Goal: Communication & Community: Answer question/provide support

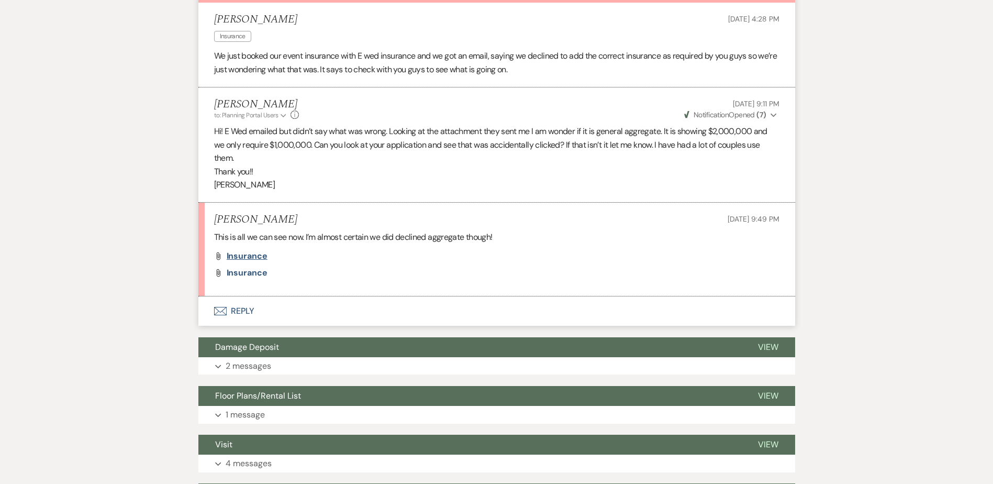
click at [254, 254] on span "Insurance" at bounding box center [247, 255] width 41 height 11
click at [242, 308] on button "Envelope Reply" at bounding box center [496, 310] width 597 height 29
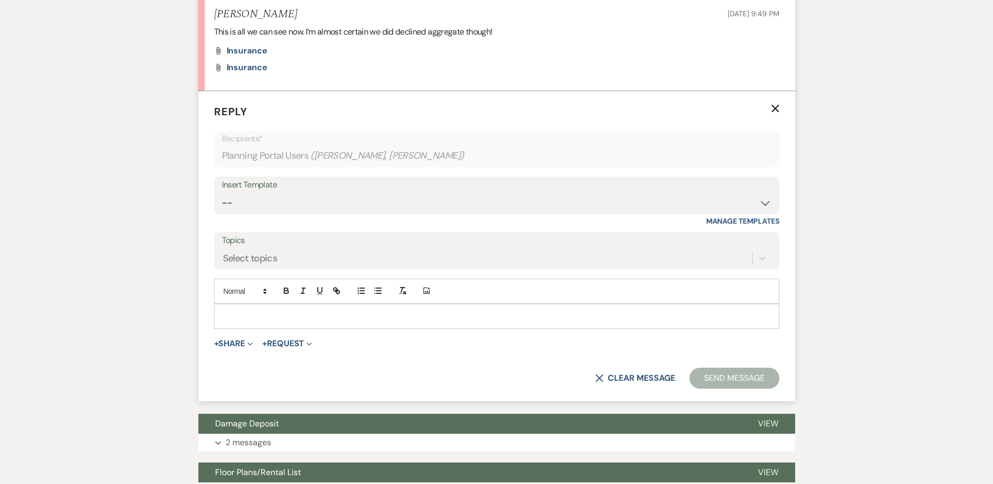
click at [247, 314] on p at bounding box center [497, 316] width 549 height 12
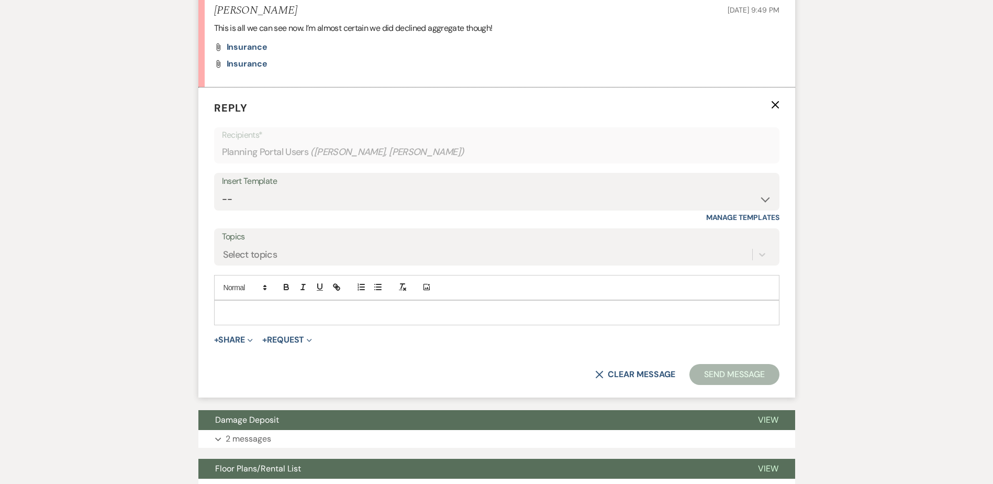
scroll to position [557, 0]
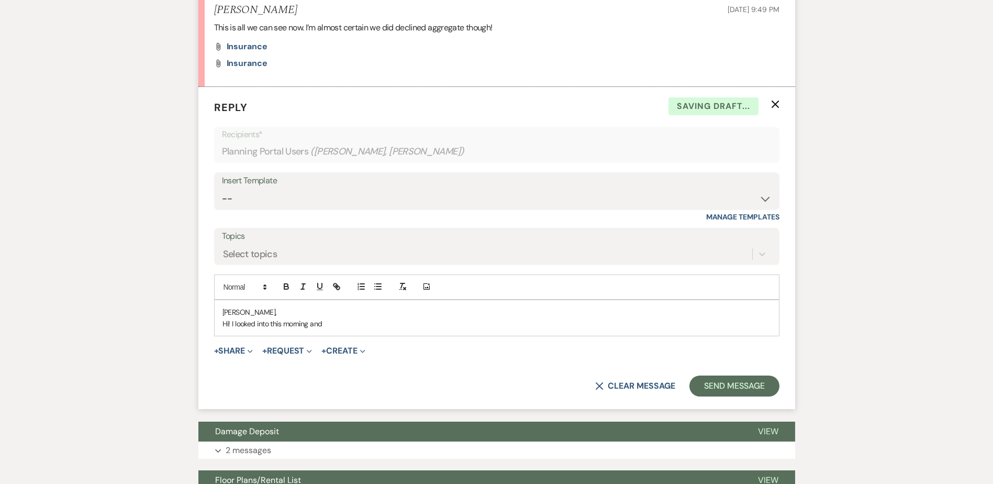
click at [357, 323] on p "Hi! I looked into this morning and" at bounding box center [497, 324] width 549 height 12
click at [603, 323] on p "Hi! I looked into this morning, and you have coverage, but I think you declined…" at bounding box center [497, 324] width 549 height 12
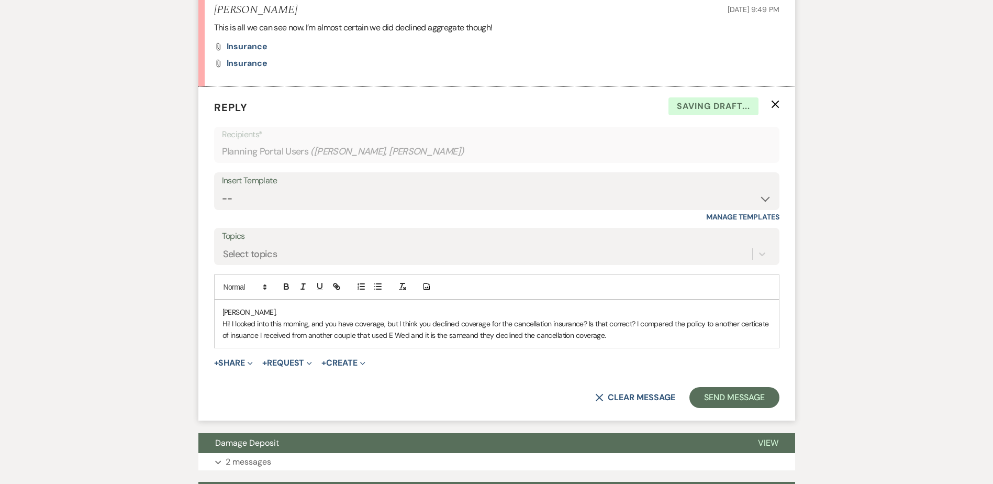
drag, startPoint x: 719, startPoint y: 340, endPoint x: 735, endPoint y: 331, distance: 18.8
click at [719, 339] on p "Hi! I looked into this morning, and you have coverage, but I think you declined…" at bounding box center [497, 330] width 549 height 24
drag, startPoint x: 757, startPoint y: 325, endPoint x: 765, endPoint y: 346, distance: 23.0
click at [759, 327] on p "Hi! I looked into this morning, and you have coverage, but I think you declined…" at bounding box center [497, 330] width 549 height 24
click at [673, 332] on p "Hi! I looked into this morning, and you have coverage, but I think you declined…" at bounding box center [497, 330] width 549 height 24
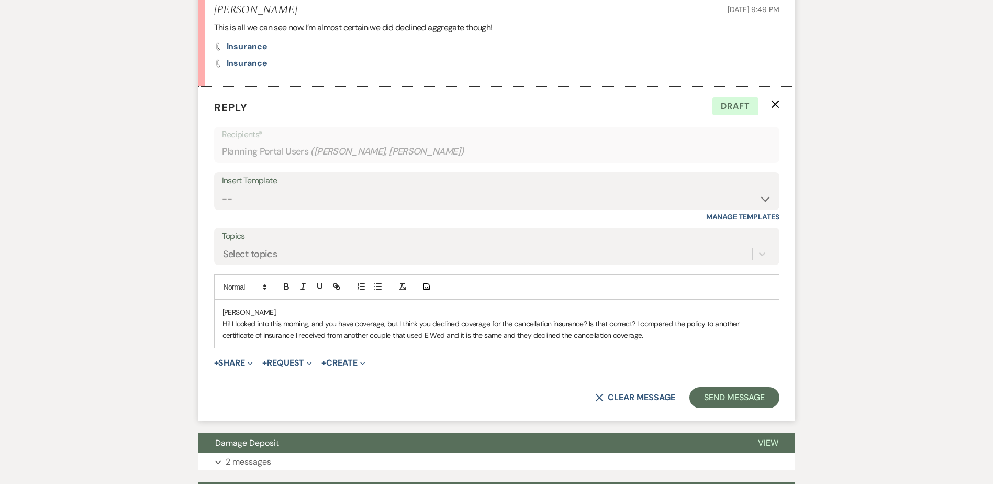
drag, startPoint x: 688, startPoint y: 325, endPoint x: 688, endPoint y: 331, distance: 6.8
click at [688, 326] on p "Hi! I looked into this morning, and you have coverage, but I think you declined…" at bounding box center [497, 330] width 549 height 24
drag, startPoint x: 710, startPoint y: 325, endPoint x: 713, endPoint y: 368, distance: 43.0
click at [710, 328] on p "Hi! I looked into this morning, and you have coverage, but I think you declined…" at bounding box center [497, 330] width 549 height 24
click at [697, 336] on p "Hi! I looked into this morning, and you have coverage, but I think you declined…" at bounding box center [497, 330] width 549 height 24
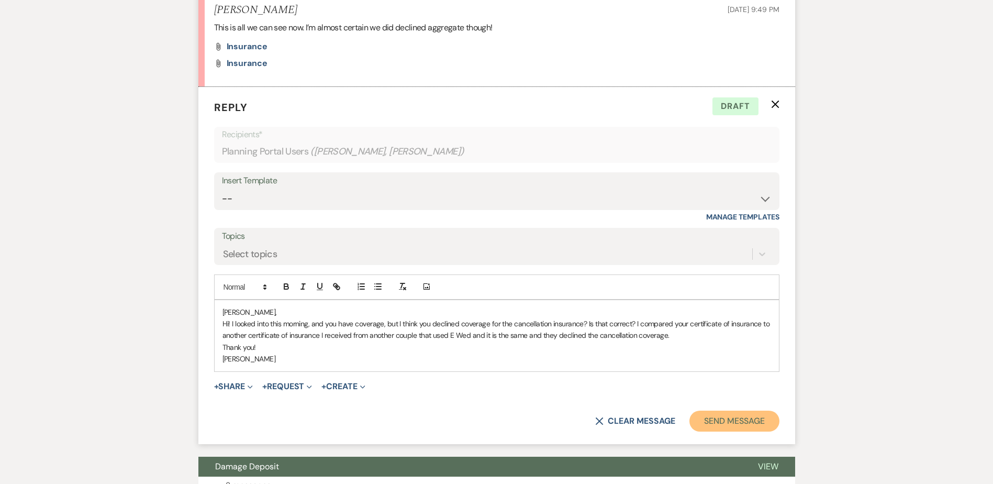
click at [724, 412] on button "Send Message" at bounding box center [735, 420] width 90 height 21
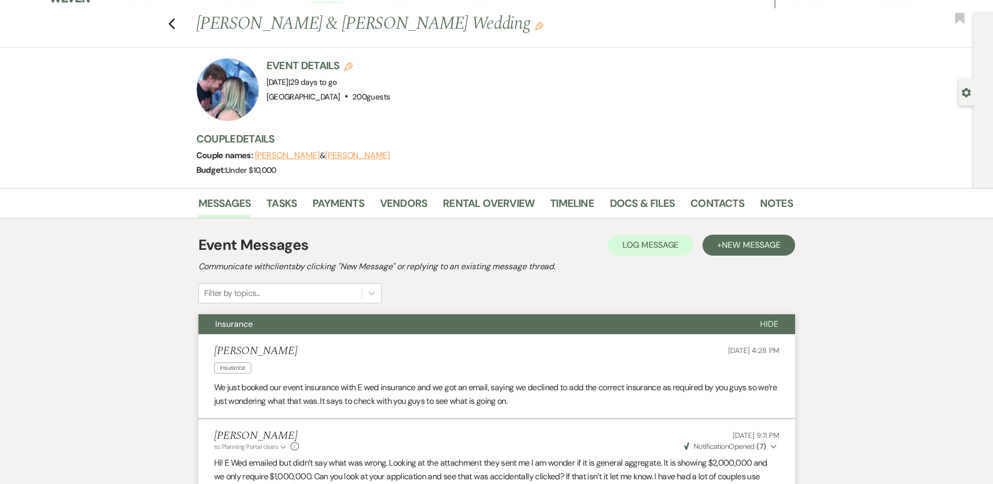
scroll to position [0, 0]
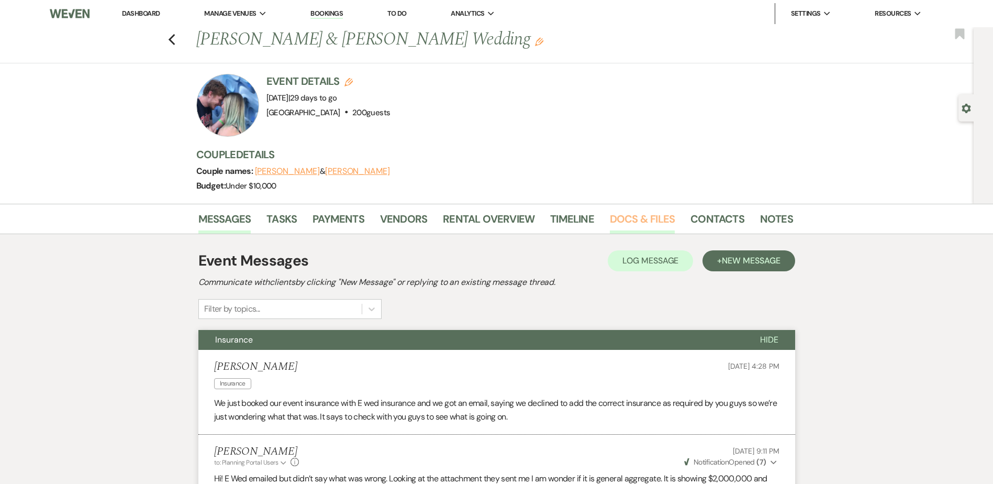
click at [635, 221] on link "Docs & Files" at bounding box center [642, 221] width 65 height 23
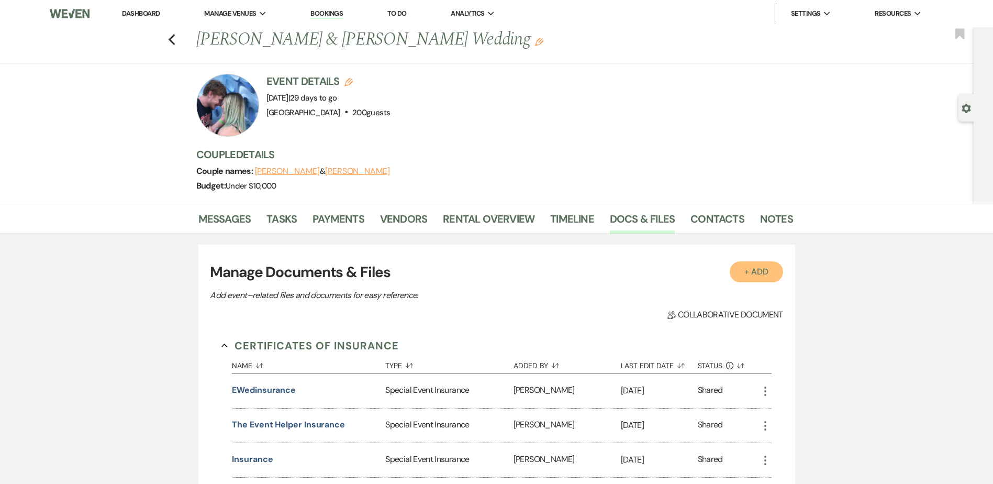
click at [763, 273] on button "+ Add" at bounding box center [756, 271] width 53 height 21
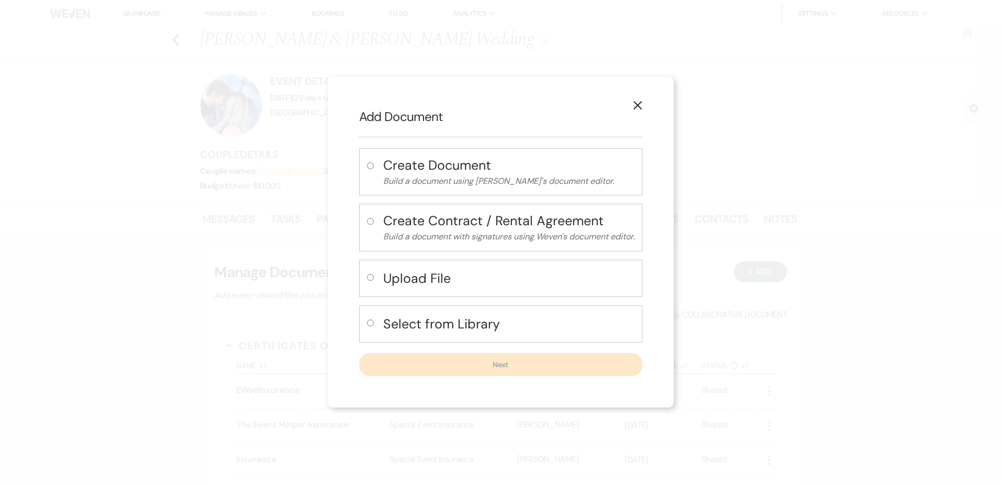
click at [529, 276] on h4 "Upload File" at bounding box center [508, 278] width 251 height 18
radio input "true"
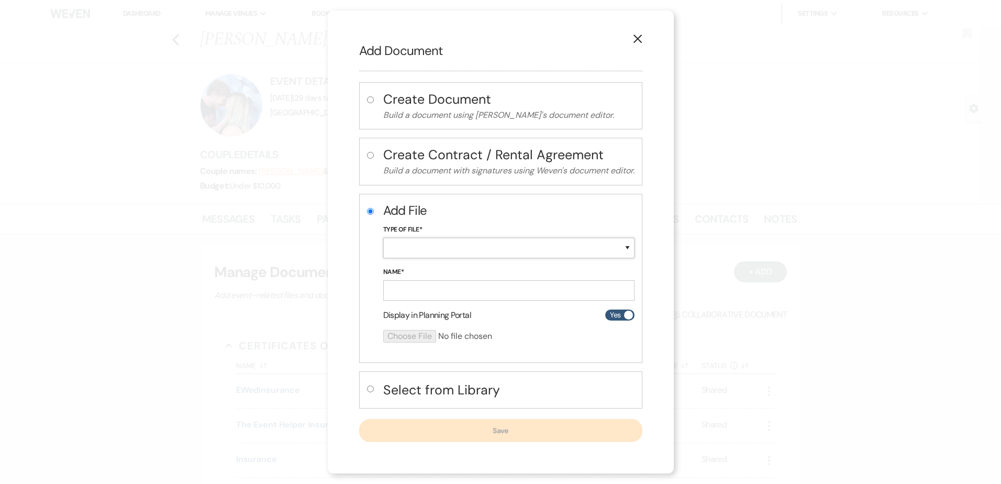
click at [473, 247] on select "Special Event Insurance Vendor Certificate of Insurance Contracts / Rental Agre…" at bounding box center [508, 248] width 251 height 20
select select "19"
click at [383, 238] on select "Special Event Insurance Vendor Certificate of Insurance Contracts / Rental Agre…" at bounding box center [508, 248] width 251 height 20
click at [428, 292] on input "Name*" at bounding box center [508, 290] width 251 height 20
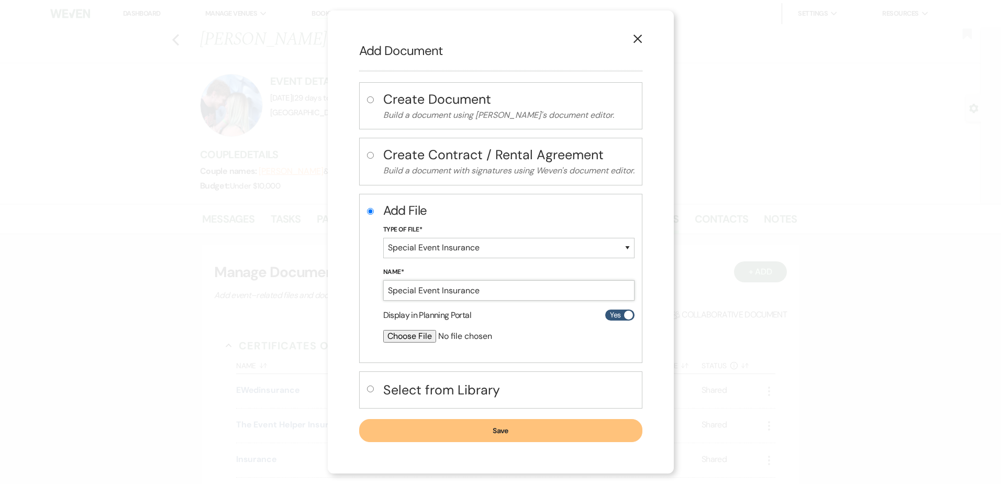
type input "Special Event Insurance"
click at [407, 336] on input "file" at bounding box center [481, 336] width 196 height 13
type input "C:\fakepath\Venue 1 COI 97599 08202025 172228.pdf"
click at [501, 429] on button "Save" at bounding box center [500, 430] width 283 height 23
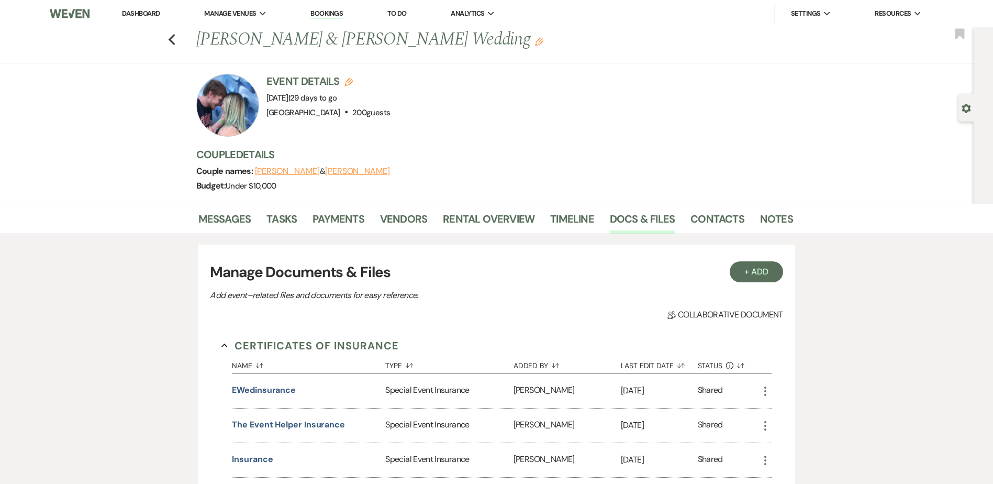
click at [142, 11] on link "Dashboard" at bounding box center [141, 13] width 38 height 9
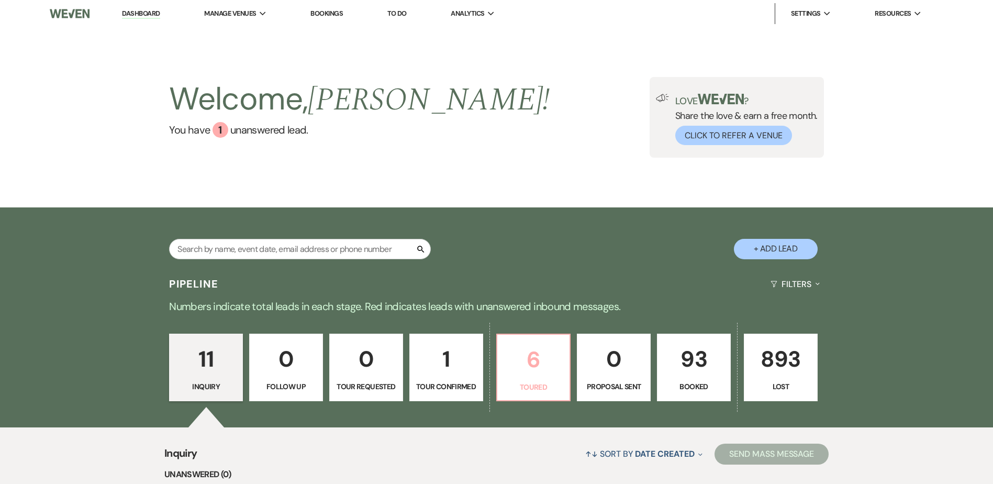
click at [514, 368] on p "6" at bounding box center [534, 359] width 60 height 35
select select "5"
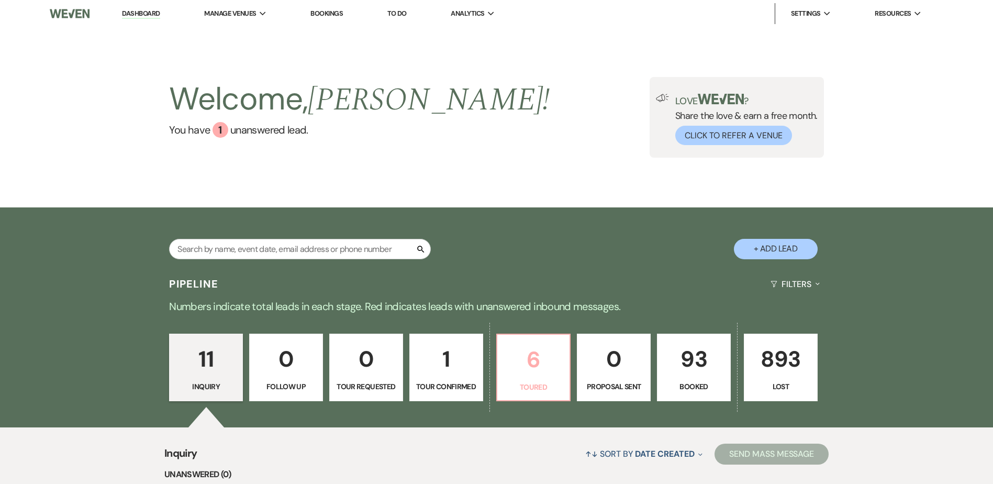
select select "5"
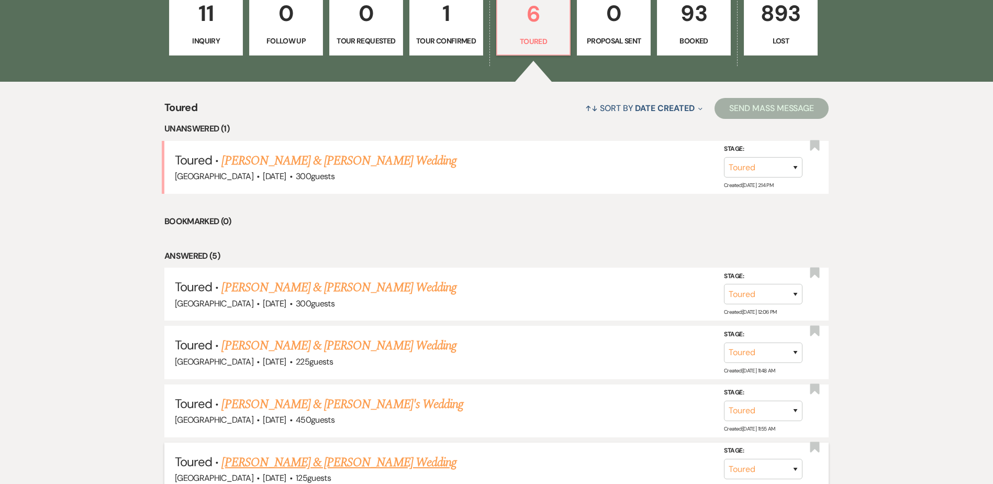
scroll to position [345, 0]
click at [346, 162] on link "[PERSON_NAME] & [PERSON_NAME] Wedding" at bounding box center [338, 161] width 235 height 19
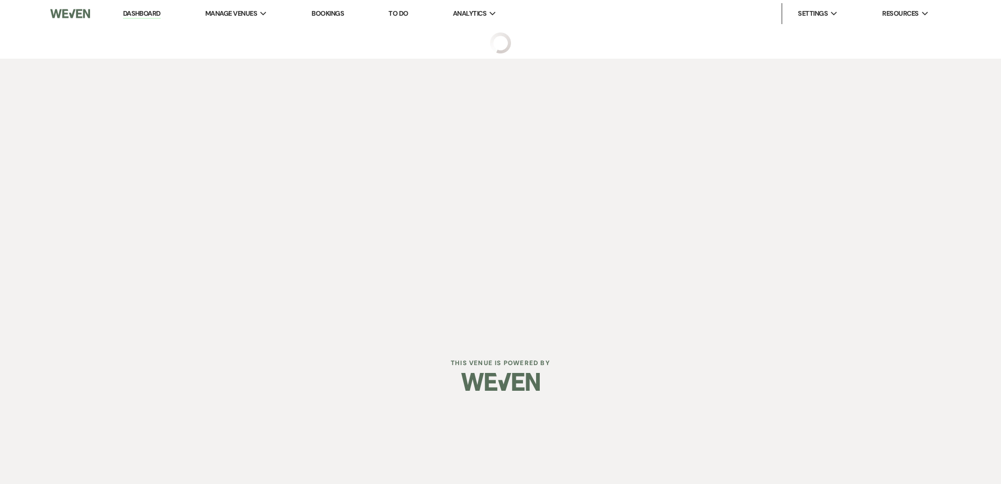
select select "5"
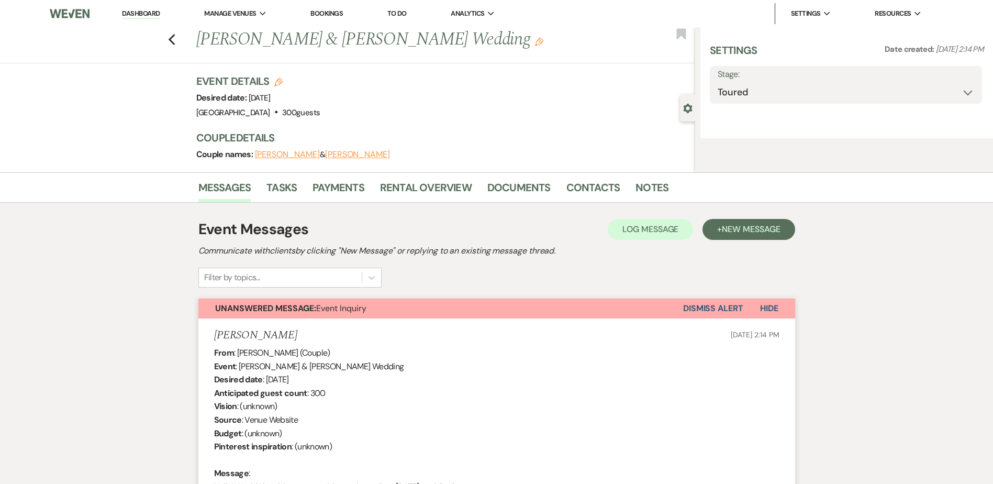
select select "5"
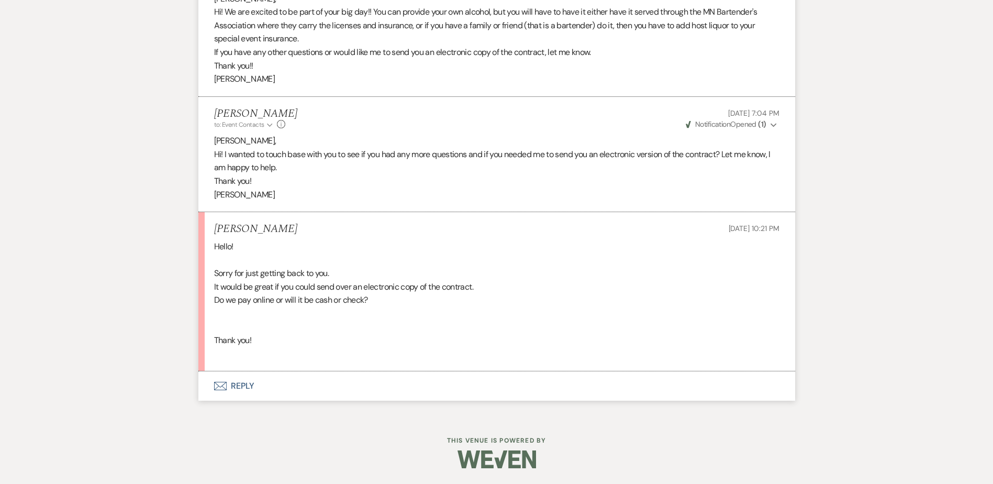
scroll to position [2826, 0]
click at [240, 384] on button "Envelope Reply" at bounding box center [496, 385] width 597 height 29
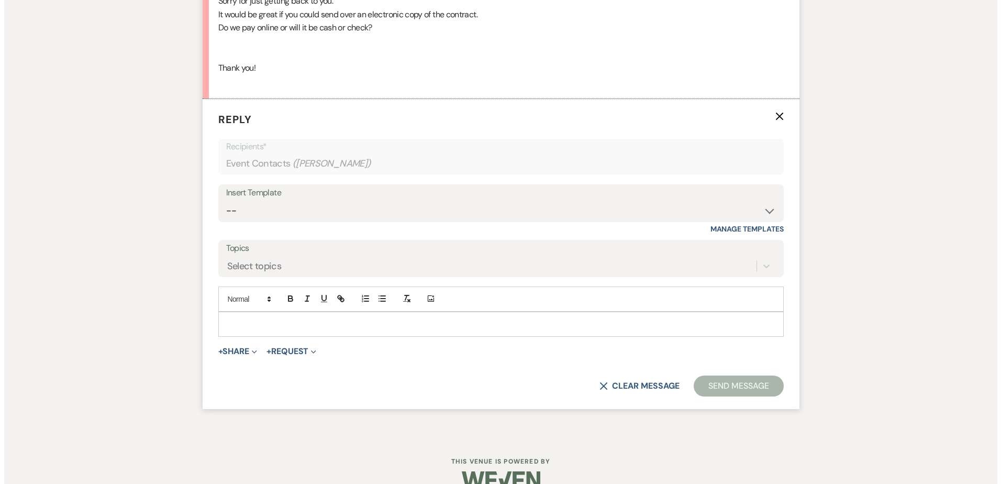
scroll to position [3119, 0]
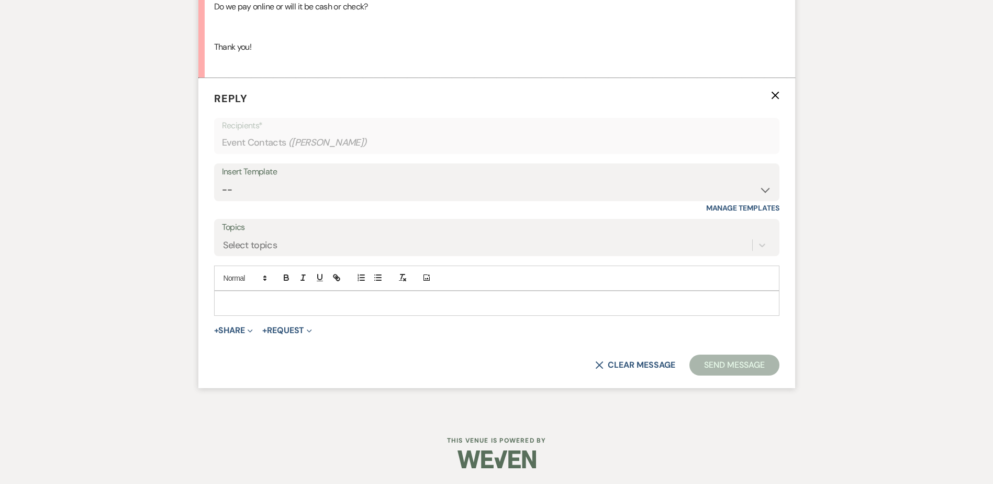
click at [232, 299] on p at bounding box center [497, 303] width 549 height 12
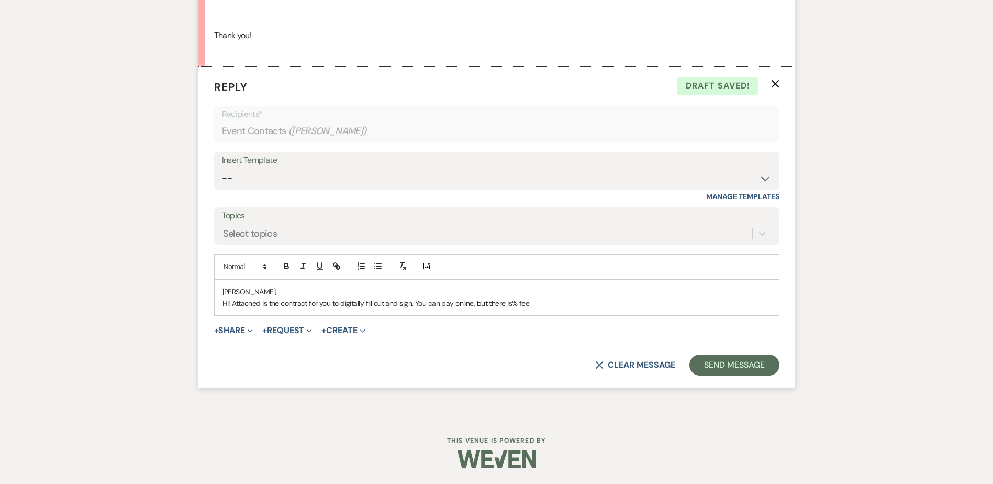
drag, startPoint x: 513, startPoint y: 314, endPoint x: 529, endPoint y: 341, distance: 31.7
click at [514, 309] on p "Hi! Attached is the contract for you to digitally fill out and sign. You can pa…" at bounding box center [497, 303] width 549 height 12
click at [521, 309] on p "Hi! Attached is the contract for you to digitally fill out and sign. You can pa…" at bounding box center [497, 303] width 549 height 12
click at [563, 309] on p "Hi! Attached is the contract for you to digitally fill out and sign. You can pa…" at bounding box center [497, 303] width 549 height 12
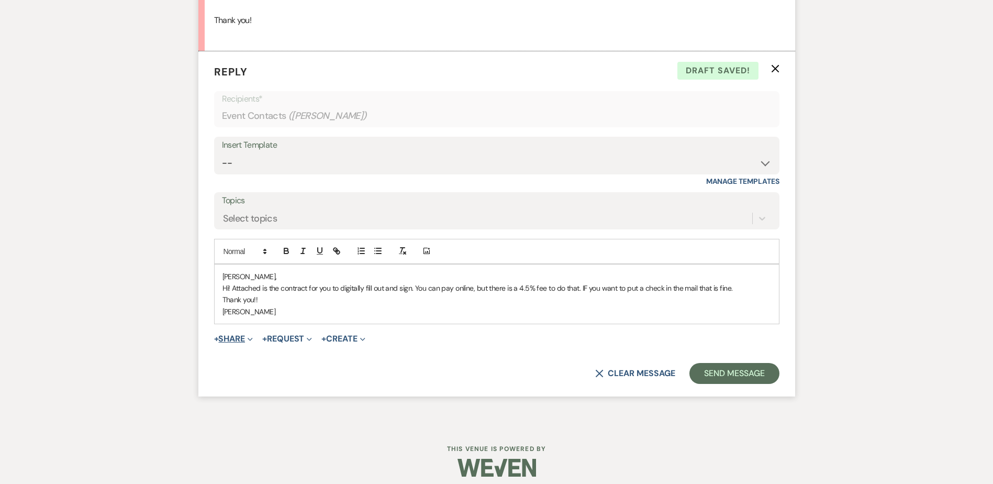
click at [229, 343] on button "+ Share Expand" at bounding box center [233, 339] width 39 height 8
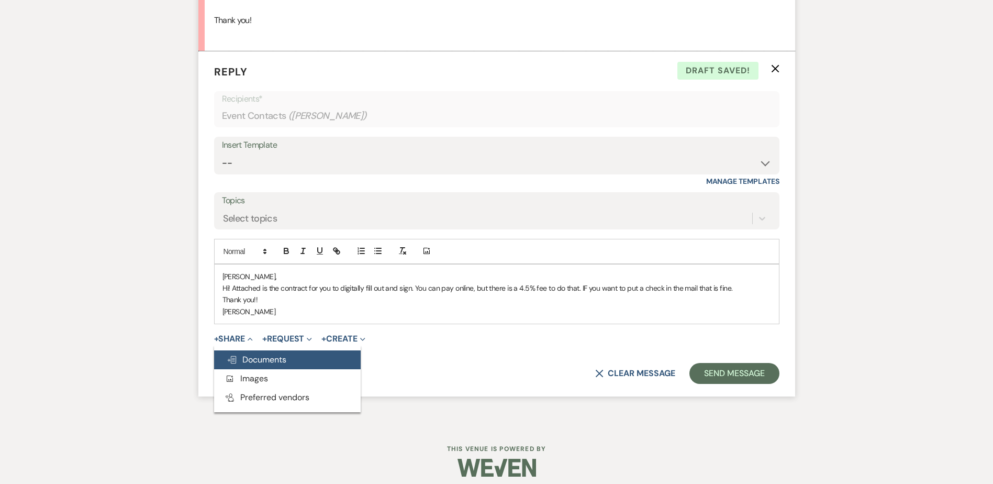
click at [258, 365] on span "Doc Upload Documents" at bounding box center [257, 359] width 60 height 11
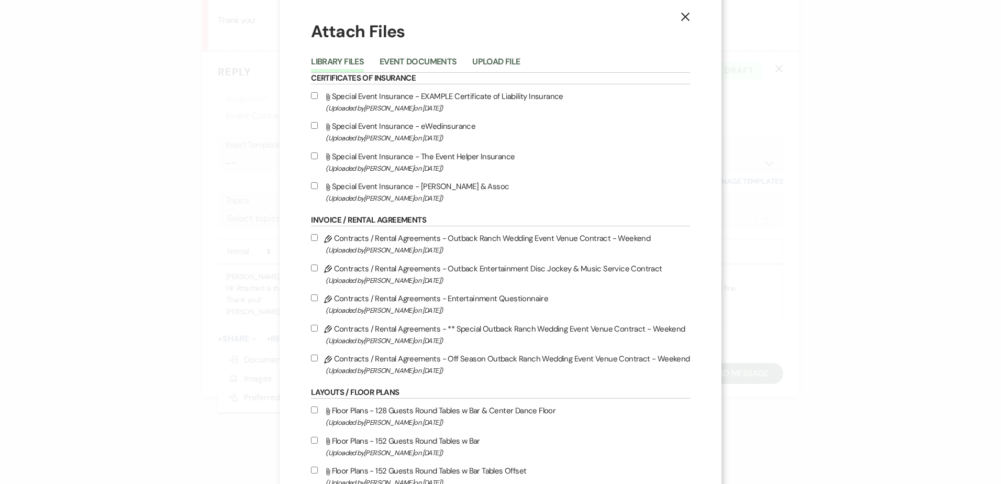
scroll to position [0, 0]
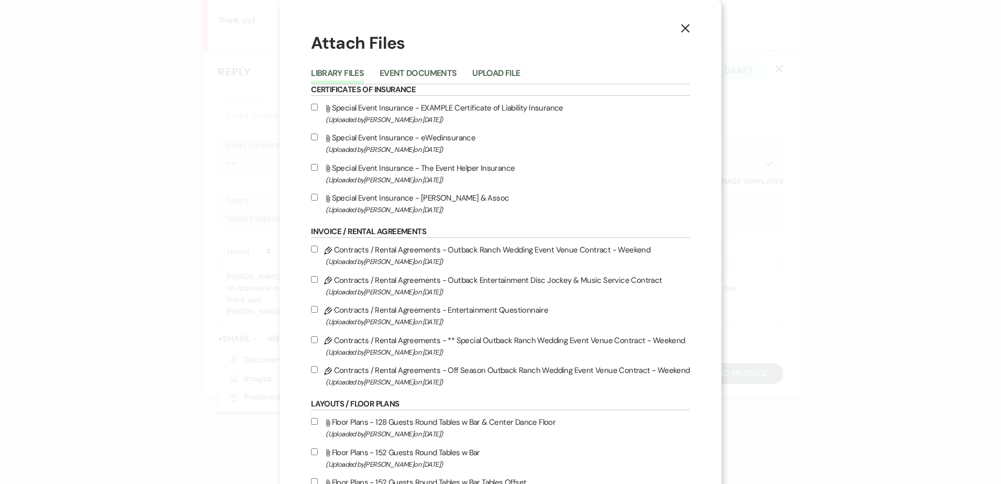
click at [315, 250] on input "Pencil Contracts / Rental Agreements - Outback Ranch Wedding Event Venue Contra…" at bounding box center [314, 249] width 7 height 7
checkbox input "true"
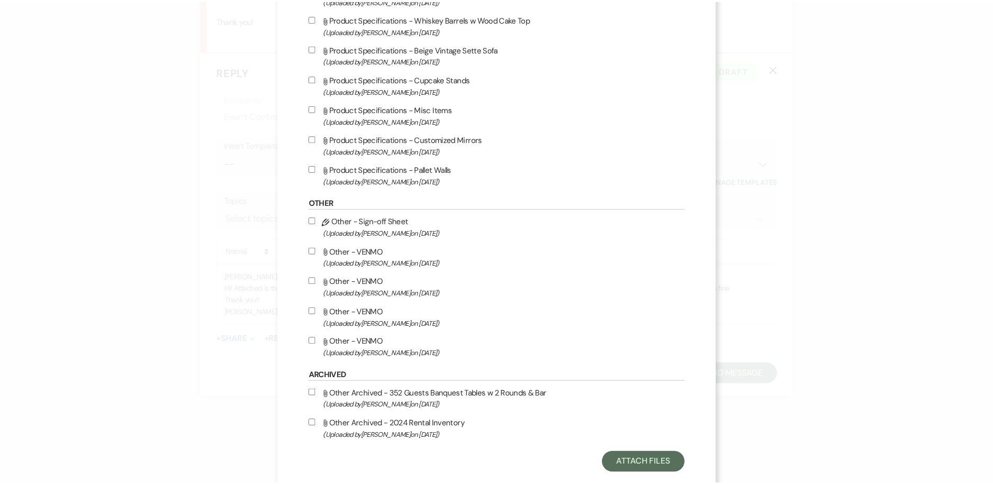
scroll to position [2060, 0]
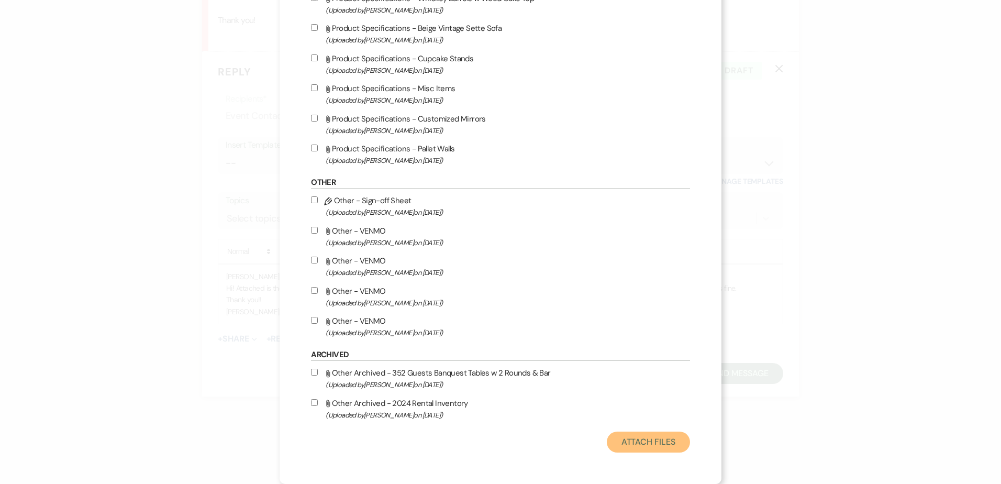
click at [652, 443] on button "Attach Files" at bounding box center [648, 441] width 83 height 21
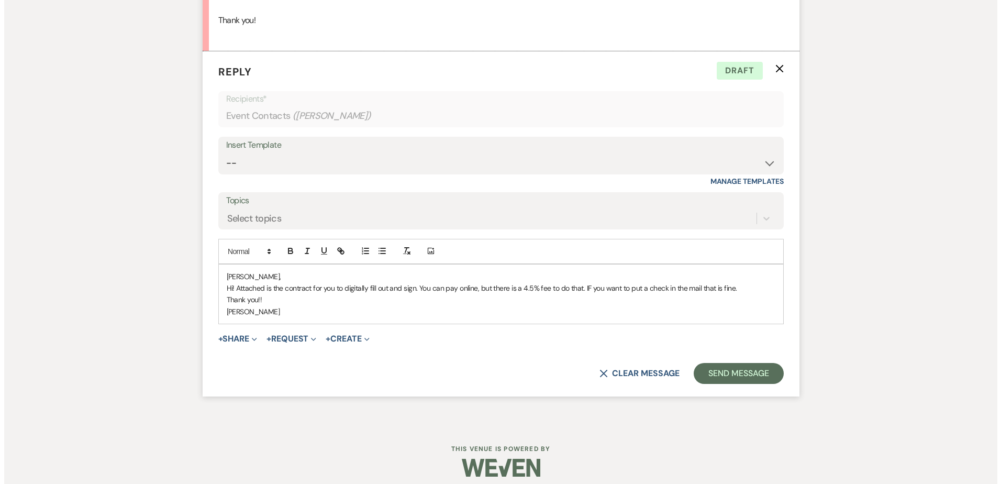
scroll to position [3119, 0]
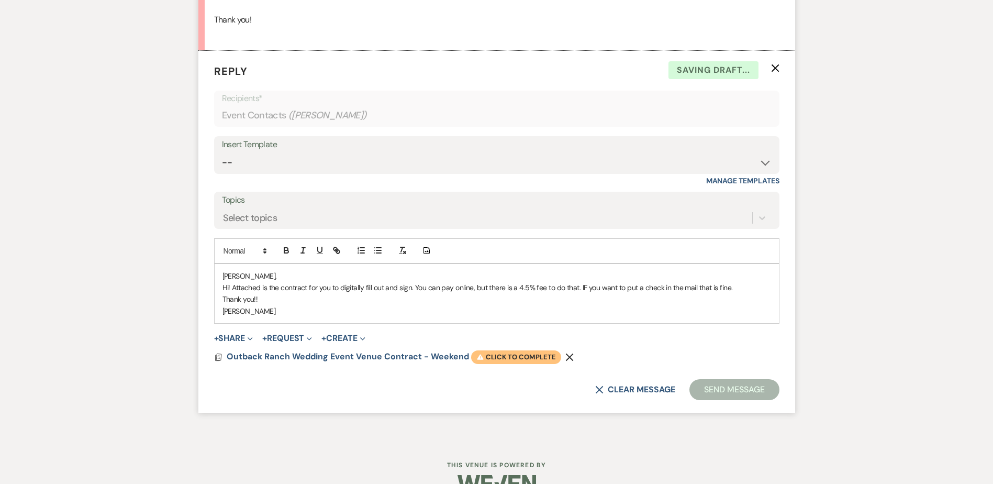
click at [517, 364] on span "Warning Click to complete" at bounding box center [516, 357] width 90 height 14
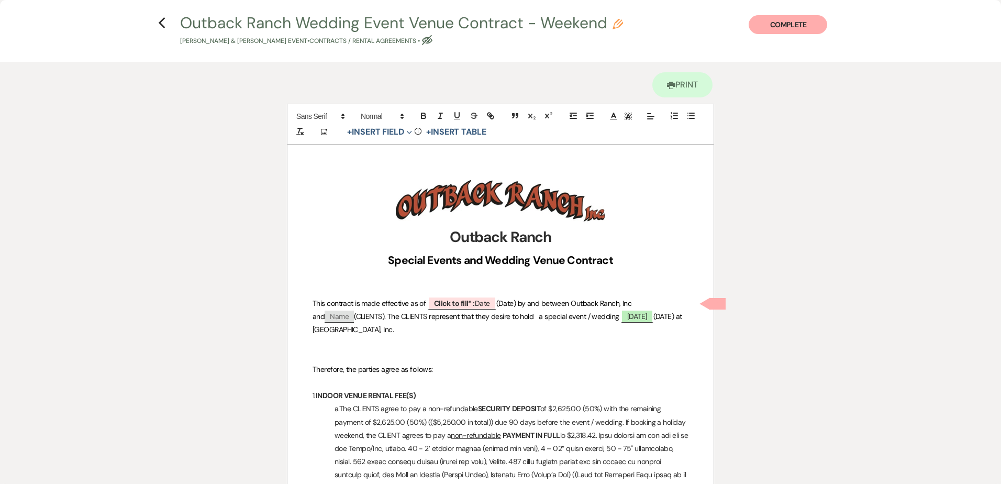
scroll to position [0, 0]
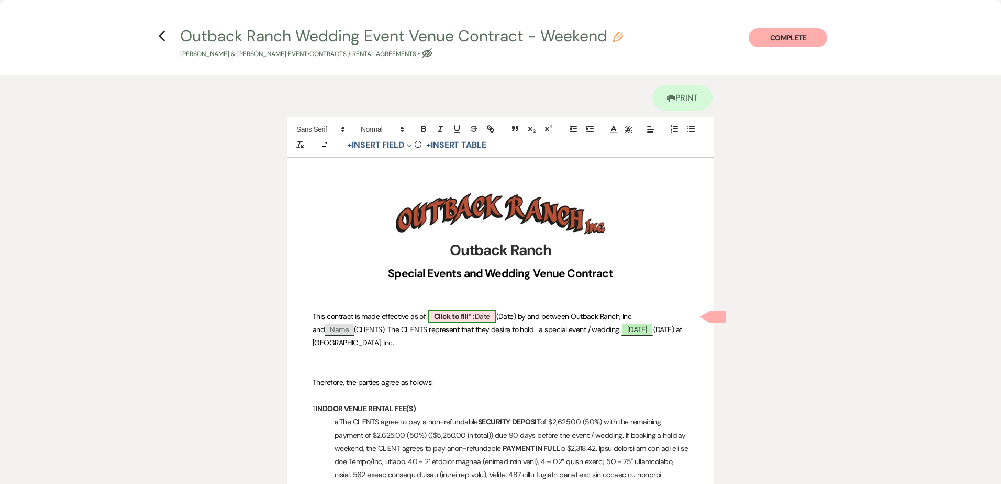
click at [460, 316] on b "Click to fill* :" at bounding box center [454, 316] width 41 height 9
select select "owner"
select select "Date"
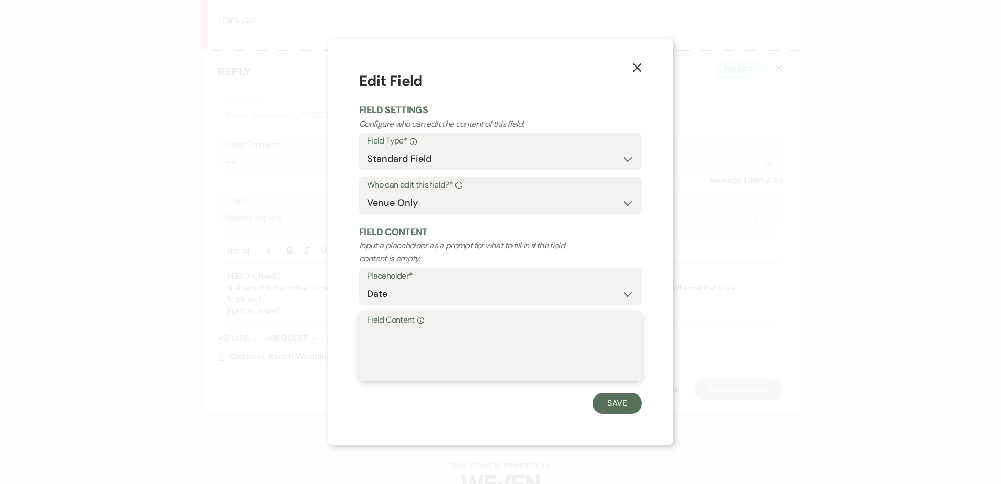
click at [443, 335] on textarea "Field Content Info" at bounding box center [500, 354] width 267 height 52
click at [449, 319] on label "Field Content Info" at bounding box center [500, 320] width 267 height 15
click at [449, 328] on textarea "Field Content Info" at bounding box center [500, 354] width 267 height 52
type textarea "[DATE]"
click at [613, 409] on button "Save" at bounding box center [617, 403] width 49 height 21
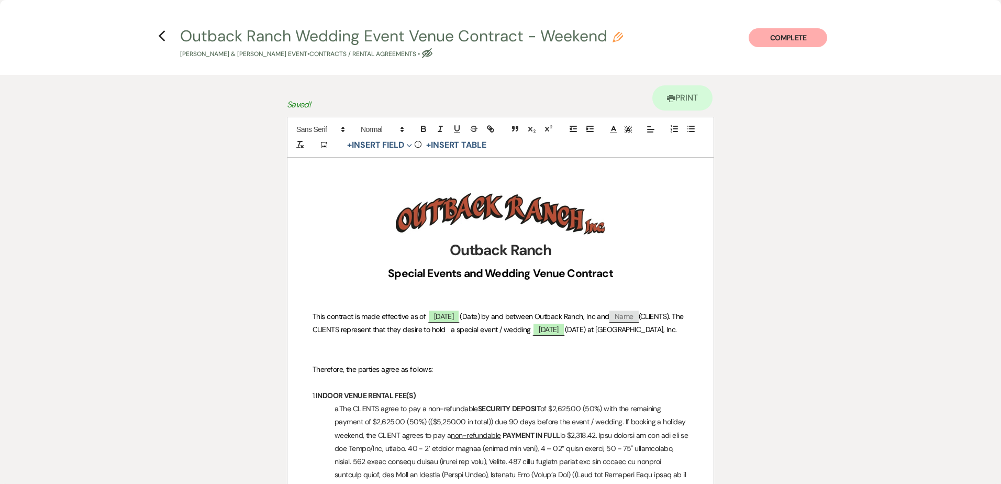
click at [639, 316] on span "Name" at bounding box center [623, 316] width 29 height 12
select select "client"
select select "Name"
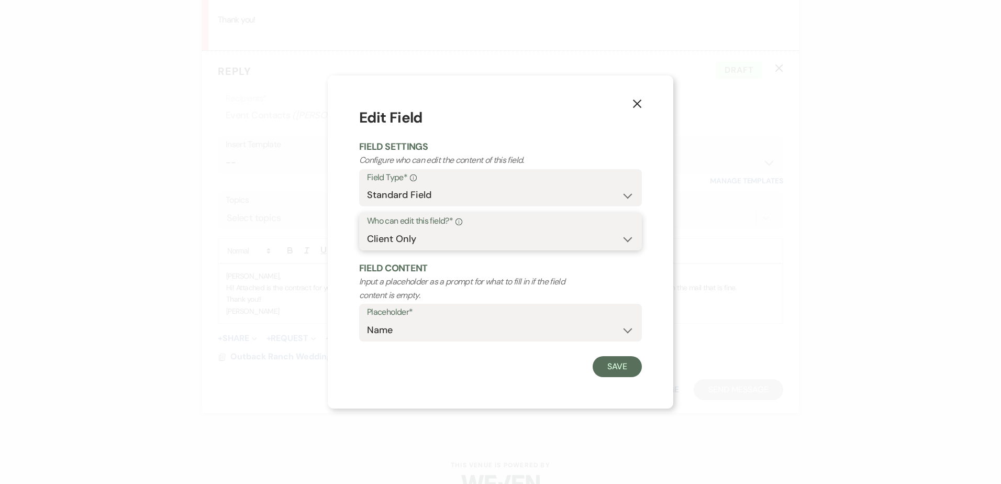
click at [459, 229] on select "Both Venue & Client Client Only Venue Only" at bounding box center [500, 239] width 267 height 20
click at [458, 230] on select "Both Venue & Client Client Only Venue Only" at bounding box center [500, 239] width 267 height 20
click at [605, 364] on button "Save" at bounding box center [617, 366] width 49 height 21
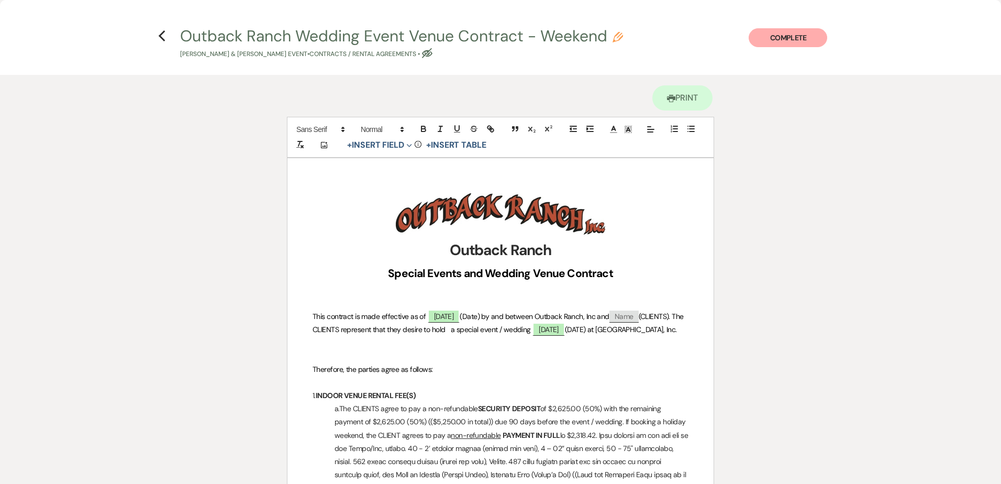
click at [620, 336] on p "This contract is made effective as of [DATE] (Date) by and between Outback Ranc…" at bounding box center [501, 323] width 376 height 26
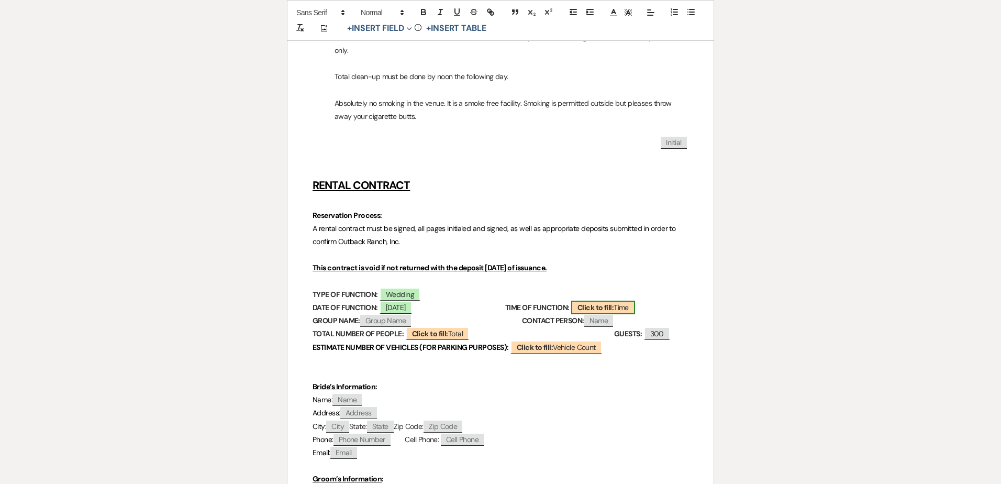
scroll to position [3140, 0]
click at [634, 310] on span "Click to fill: Time" at bounding box center [603, 308] width 64 height 14
select select "Time"
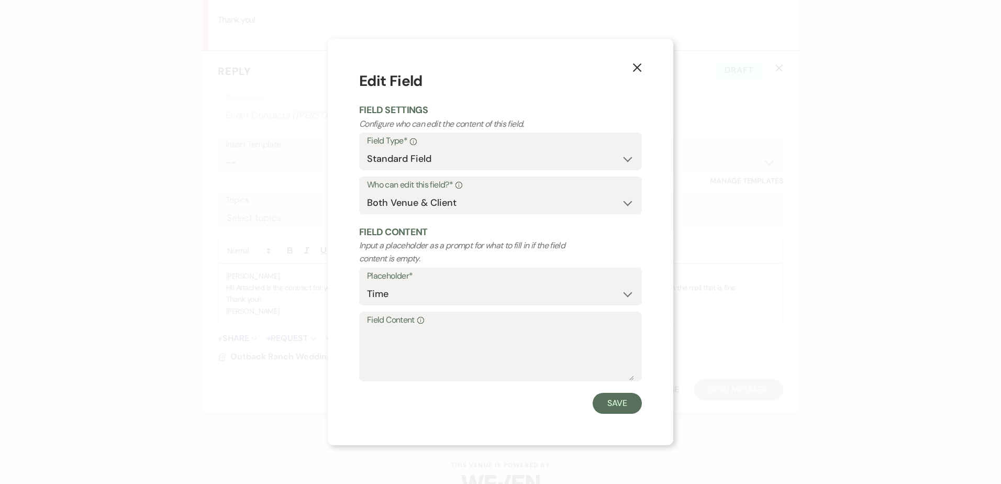
click at [640, 70] on use "button" at bounding box center [637, 67] width 8 height 8
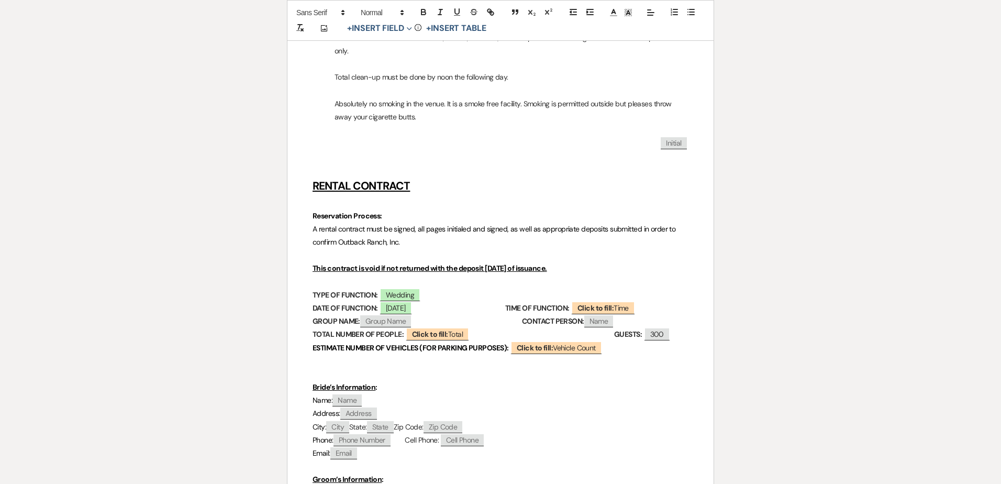
click at [666, 204] on p at bounding box center [501, 202] width 376 height 13
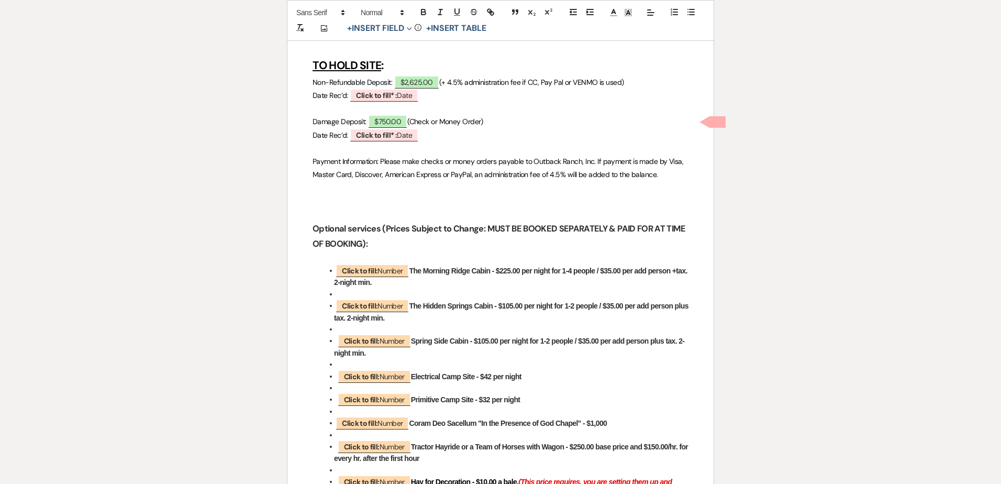
scroll to position [4029, 0]
click at [377, 99] on b "Click to fill* :" at bounding box center [376, 94] width 41 height 9
select select "owner"
select select "Date"
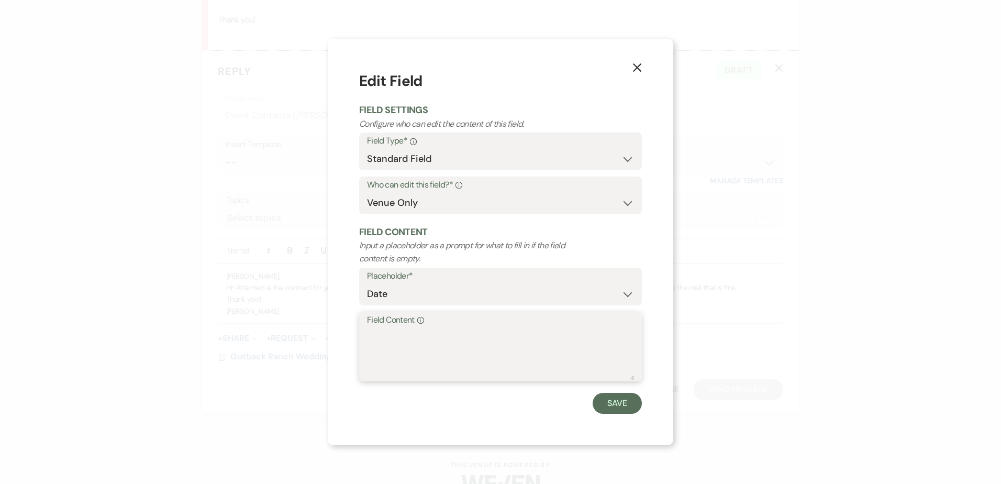
click at [464, 328] on textarea "Field Content Info" at bounding box center [500, 354] width 267 height 52
type textarea "[DATE] of signing contract."
click at [612, 406] on button "Save" at bounding box center [617, 403] width 49 height 21
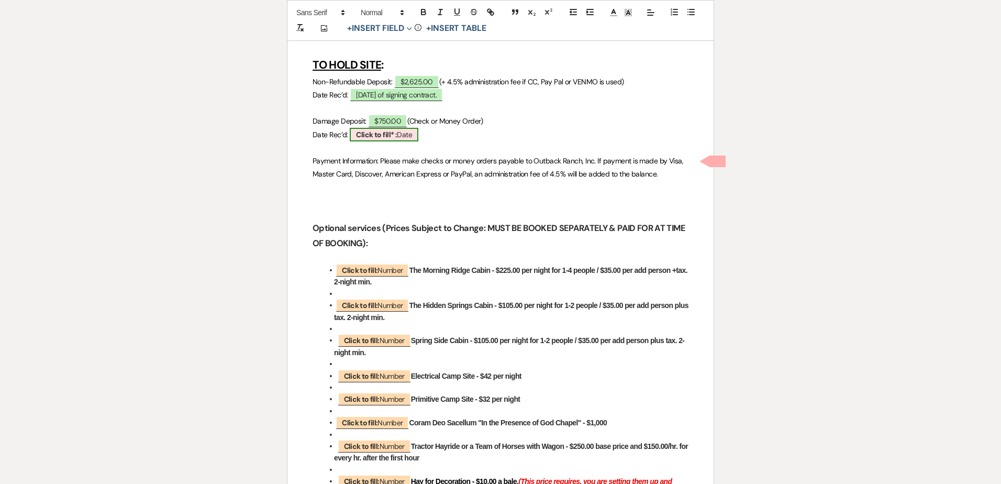
click at [404, 141] on span "Click to fill* : Date" at bounding box center [384, 135] width 69 height 14
select select "owner"
select select "Date"
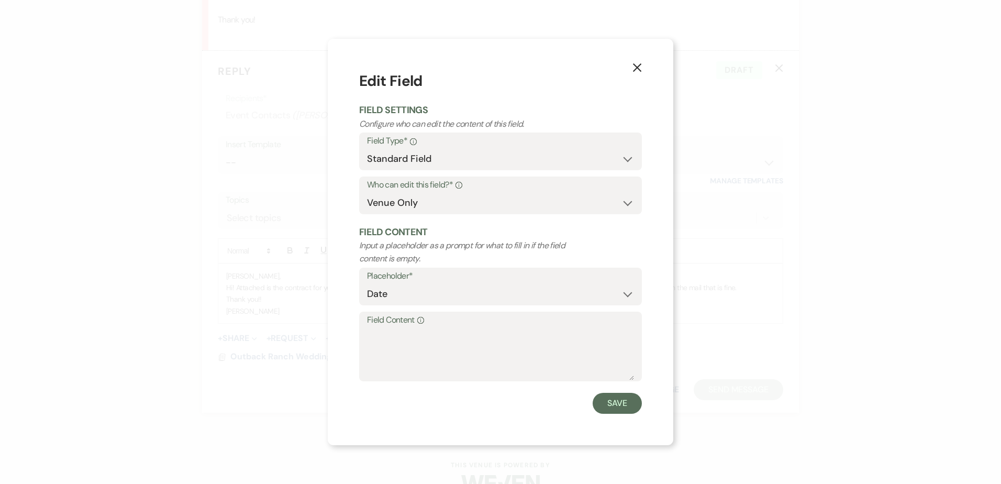
click at [397, 326] on label "Field Content Info" at bounding box center [500, 320] width 267 height 15
click at [397, 328] on textarea "Field Content Info" at bounding box center [500, 354] width 267 height 52
type textarea "90 days before wedding"
click at [609, 406] on button "Save" at bounding box center [617, 403] width 49 height 21
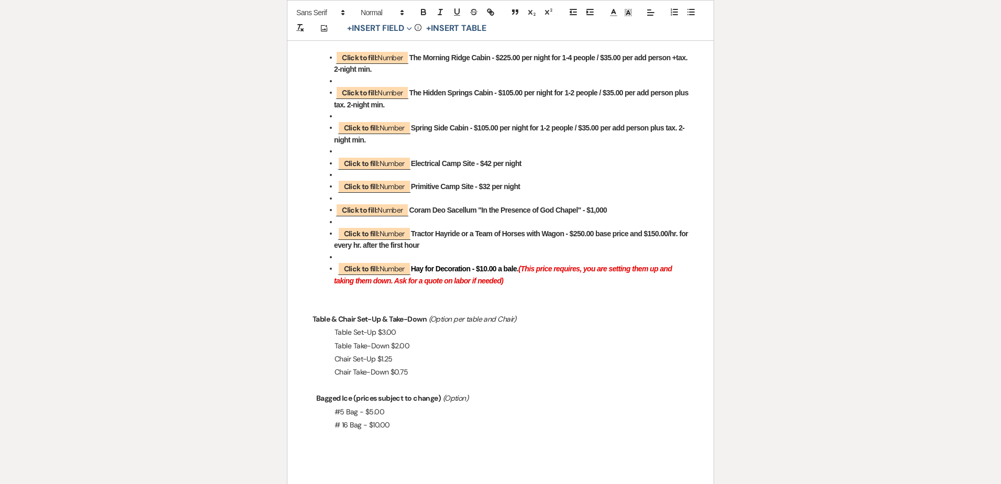
scroll to position [4311, 0]
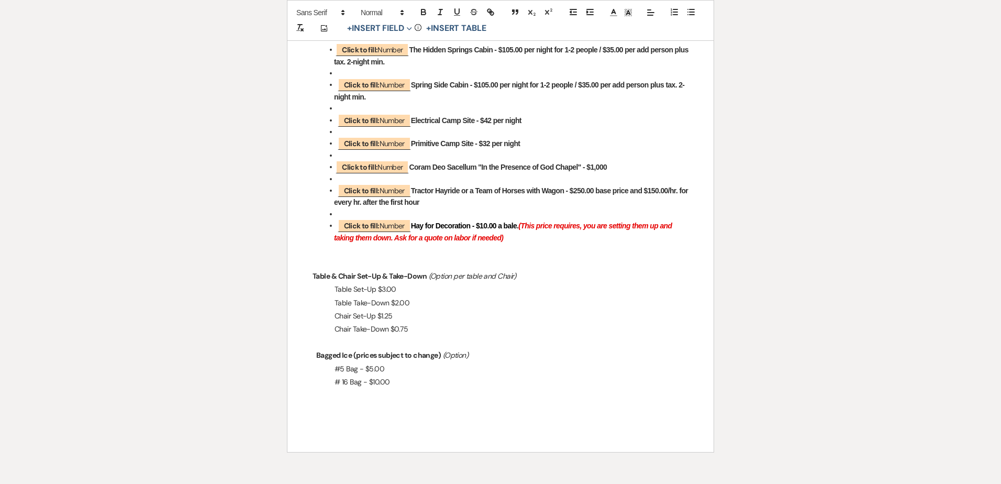
click at [371, 366] on p "#5 Bag - $5.00" at bounding box center [501, 368] width 376 height 13
click at [377, 381] on p "# 16 Bag - $10.00" at bounding box center [501, 381] width 376 height 13
click at [346, 381] on p "# 16 Bag - $8.00" at bounding box center [501, 381] width 376 height 13
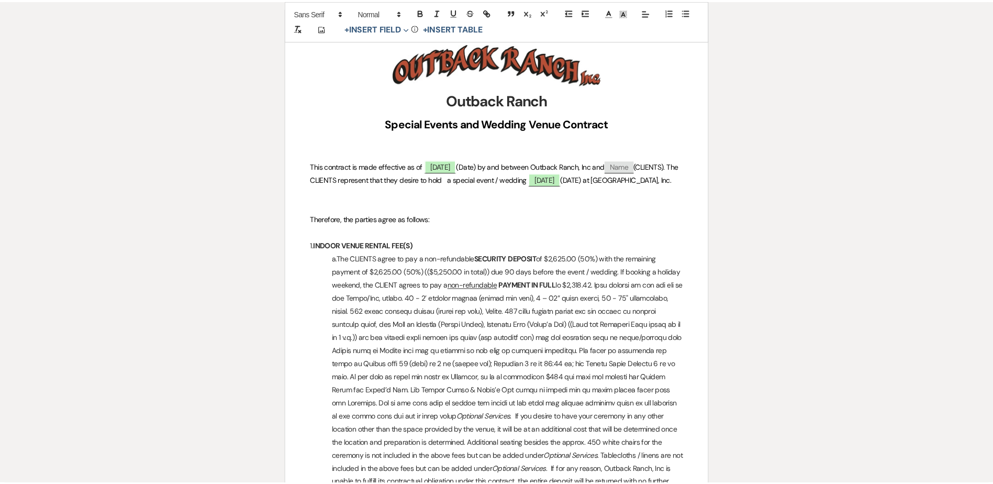
scroll to position [0, 0]
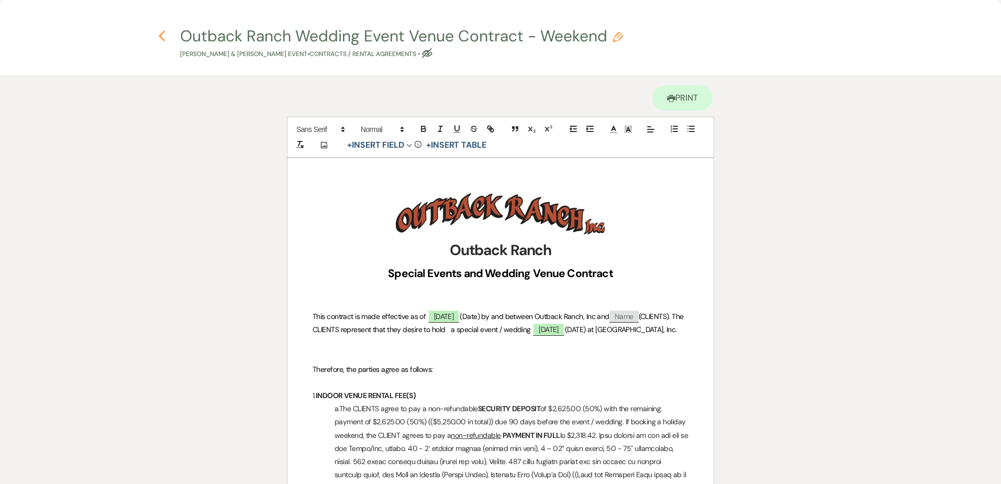
click at [164, 33] on icon "Previous" at bounding box center [162, 36] width 8 height 13
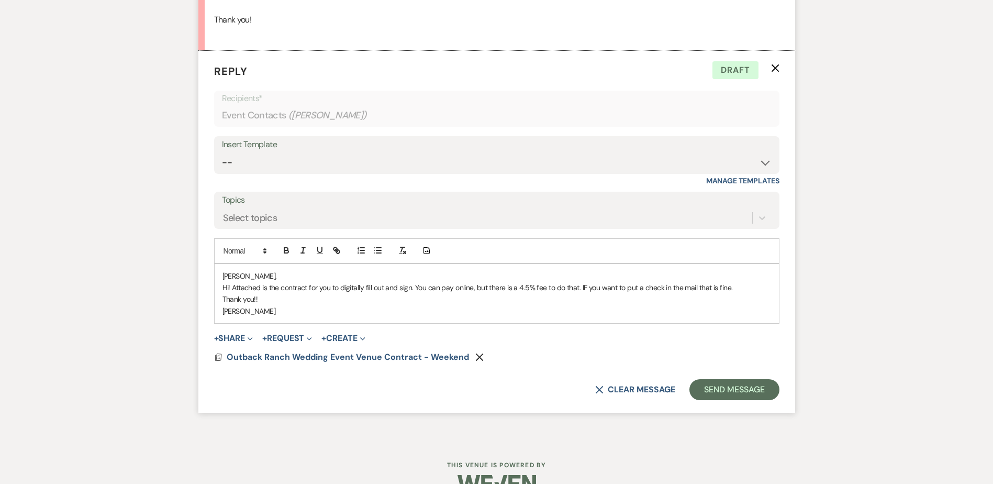
click at [586, 293] on p "Hi! Attached is the contract for you to digitally fill out and sign. You can pa…" at bounding box center [497, 288] width 549 height 12
click at [591, 317] on p "[PERSON_NAME]" at bounding box center [497, 311] width 549 height 12
click at [746, 400] on button "Send Message" at bounding box center [735, 389] width 90 height 21
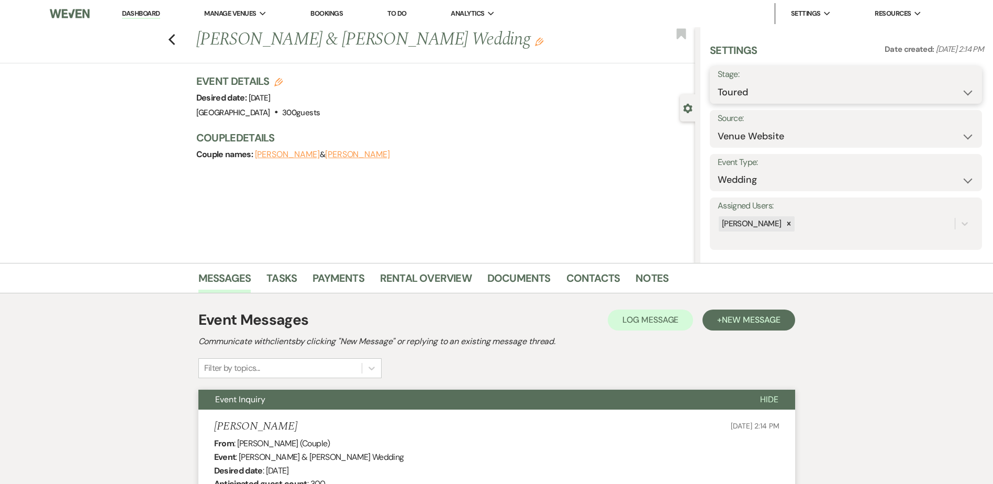
click at [816, 91] on select "Inquiry Follow Up Tour Requested Tour Confirmed Toured Proposal Sent Booked Lost" at bounding box center [846, 92] width 257 height 20
select select "6"
click at [718, 82] on select "Inquiry Follow Up Tour Requested Tour Confirmed Toured Proposal Sent Booked Lost" at bounding box center [846, 92] width 257 height 20
click at [941, 86] on button "Save" at bounding box center [952, 84] width 59 height 21
click at [173, 36] on icon "Previous" at bounding box center [172, 40] width 8 height 13
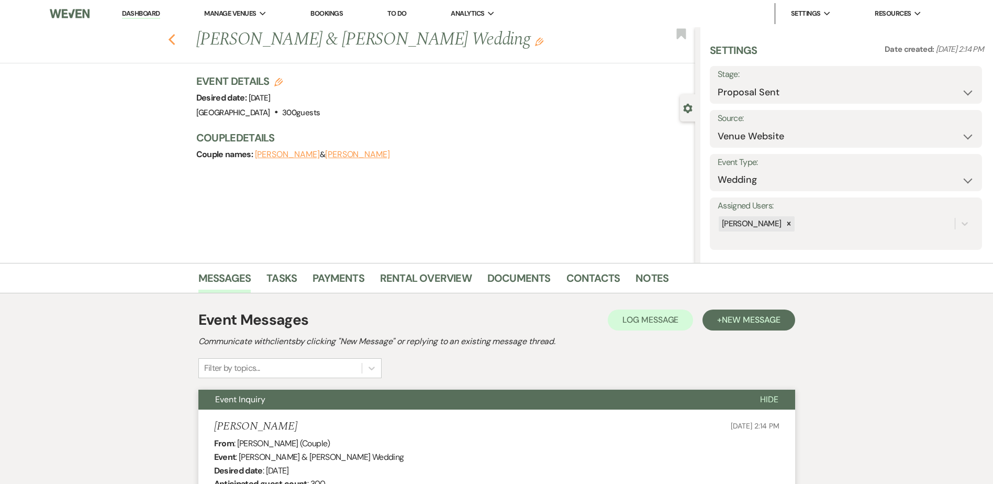
scroll to position [345, 0]
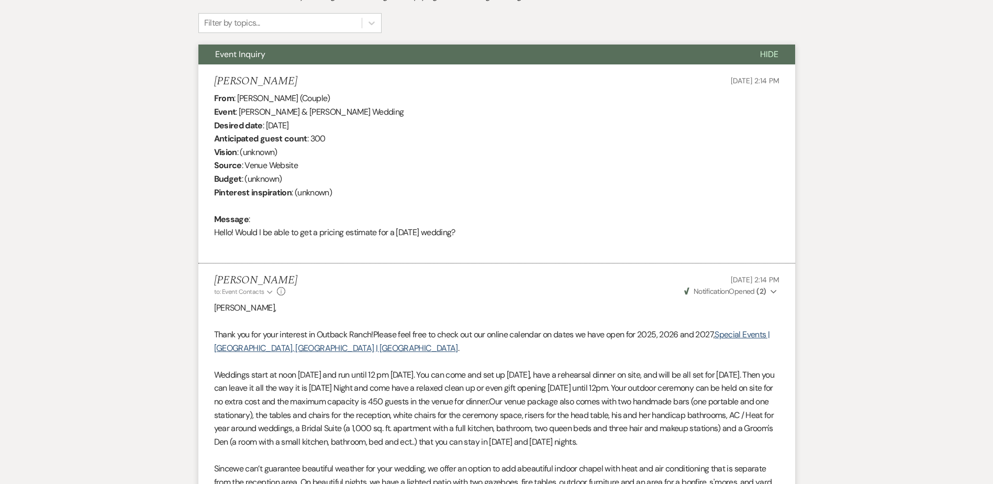
select select "5"
select select "6"
select select "5"
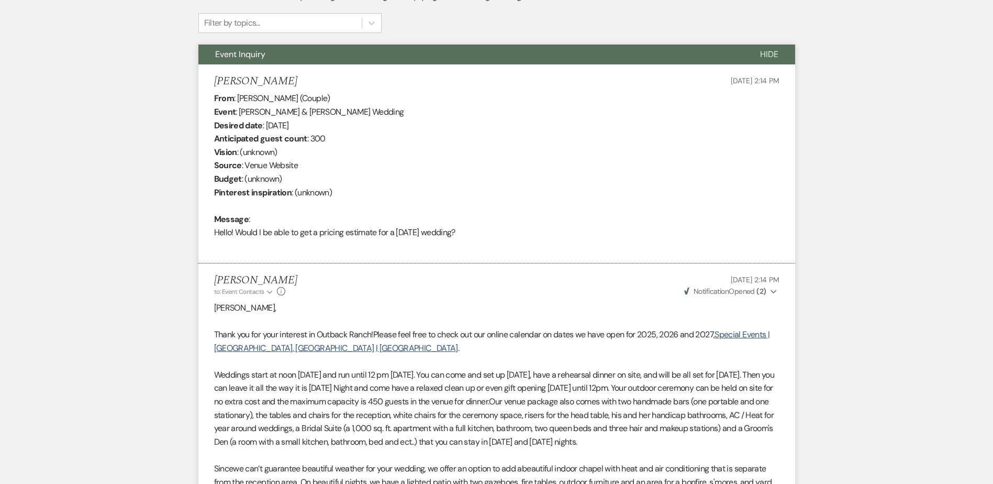
select select "5"
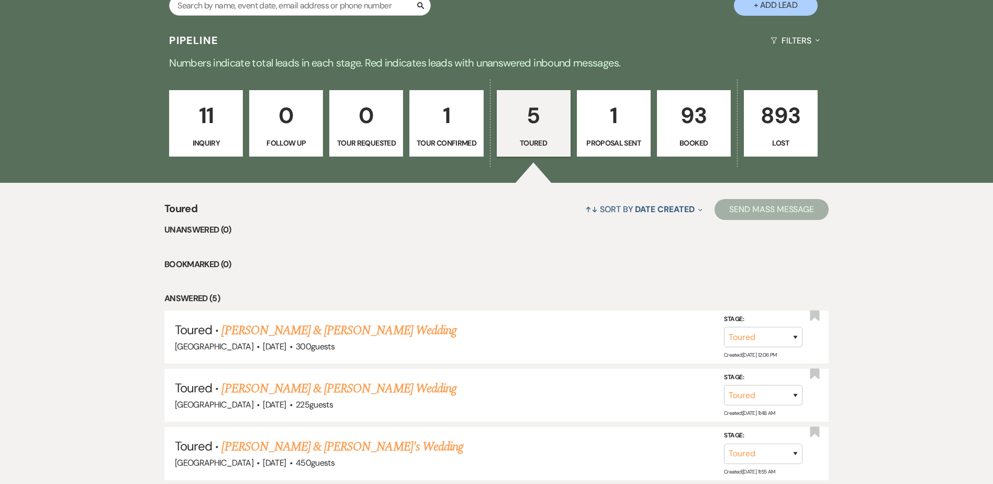
scroll to position [0, 0]
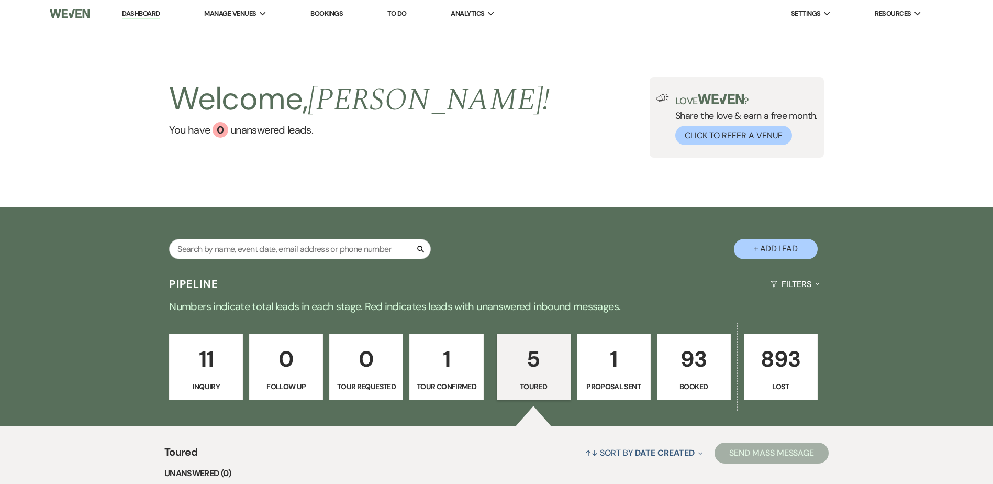
click at [218, 373] on p "11" at bounding box center [206, 358] width 60 height 35
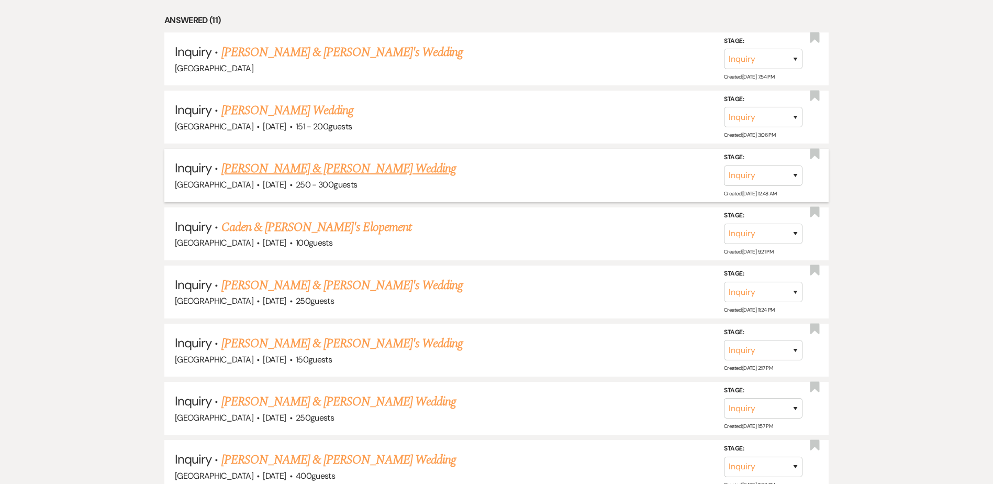
scroll to position [523, 0]
click at [364, 166] on link "[PERSON_NAME] & [PERSON_NAME] Wedding" at bounding box center [338, 167] width 235 height 19
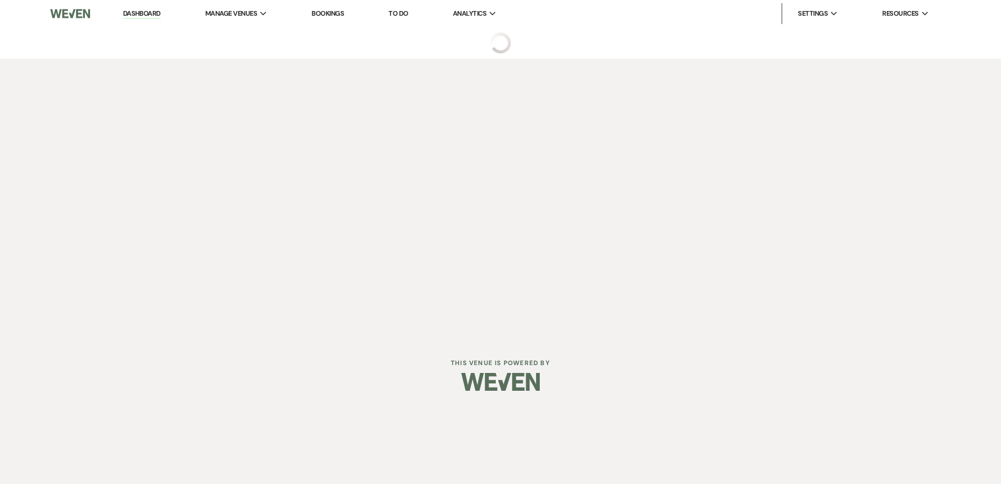
select select "5"
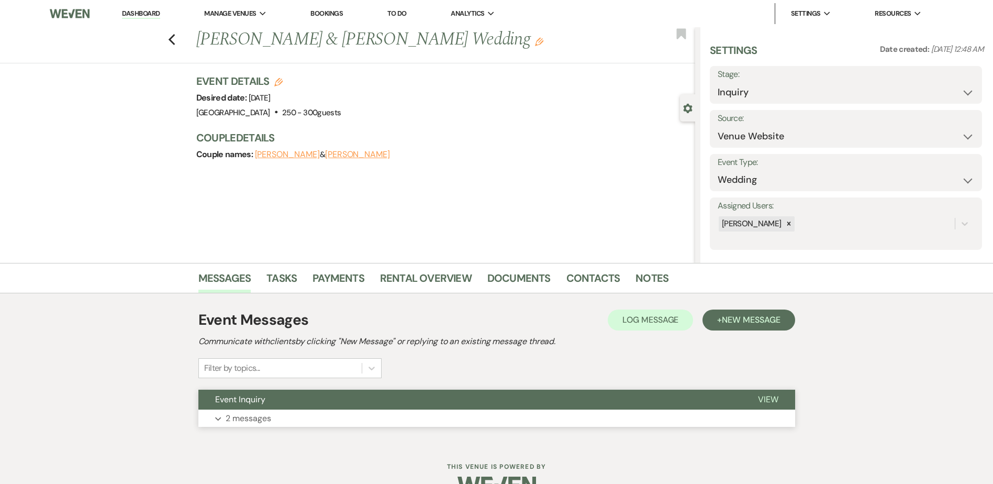
click at [334, 401] on button "Event Inquiry" at bounding box center [469, 400] width 543 height 20
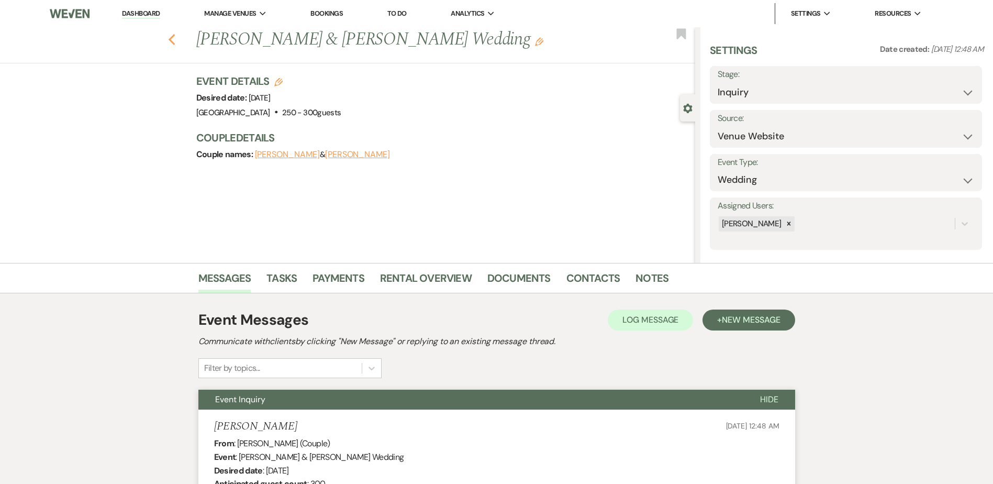
click at [173, 41] on use "button" at bounding box center [171, 40] width 7 height 12
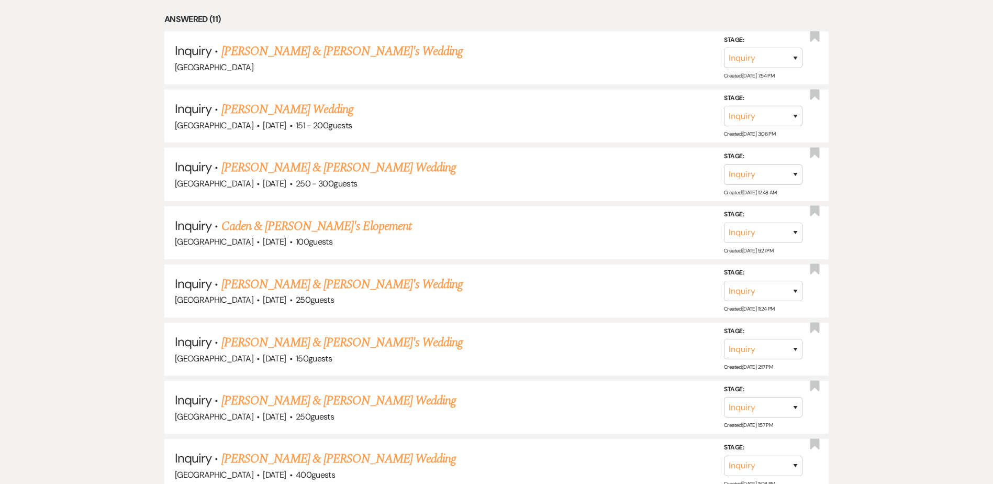
scroll to position [522, 0]
click at [231, 224] on link "Caden & [PERSON_NAME]'s Elopement" at bounding box center [316, 226] width 190 height 19
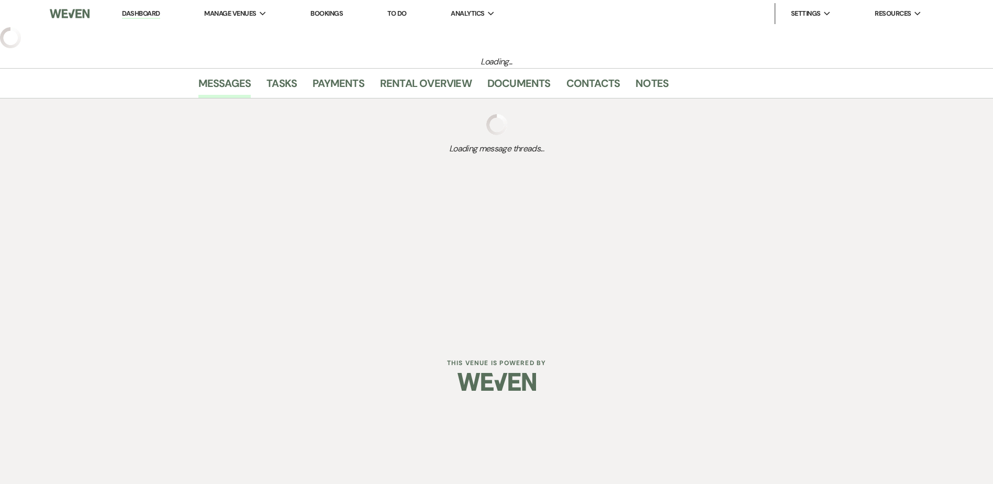
select select "5"
select select "22"
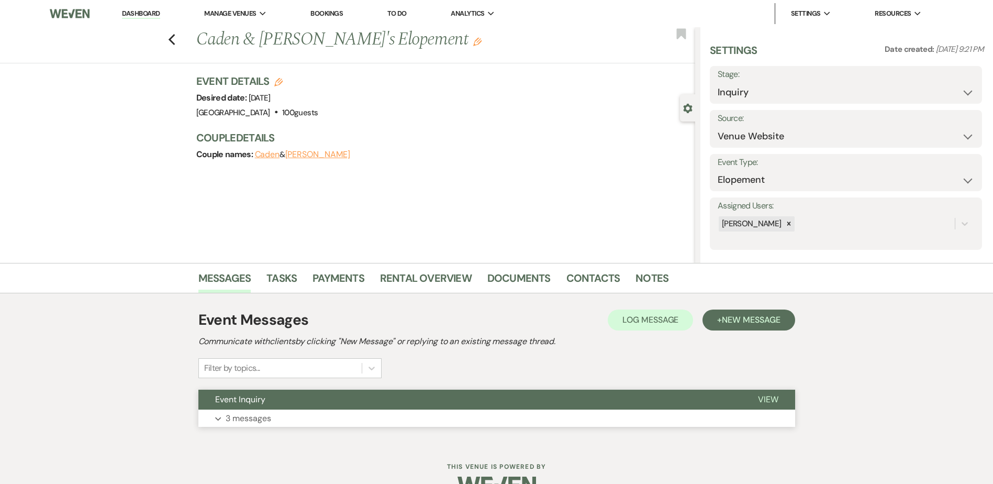
click at [300, 396] on button "Event Inquiry" at bounding box center [469, 400] width 543 height 20
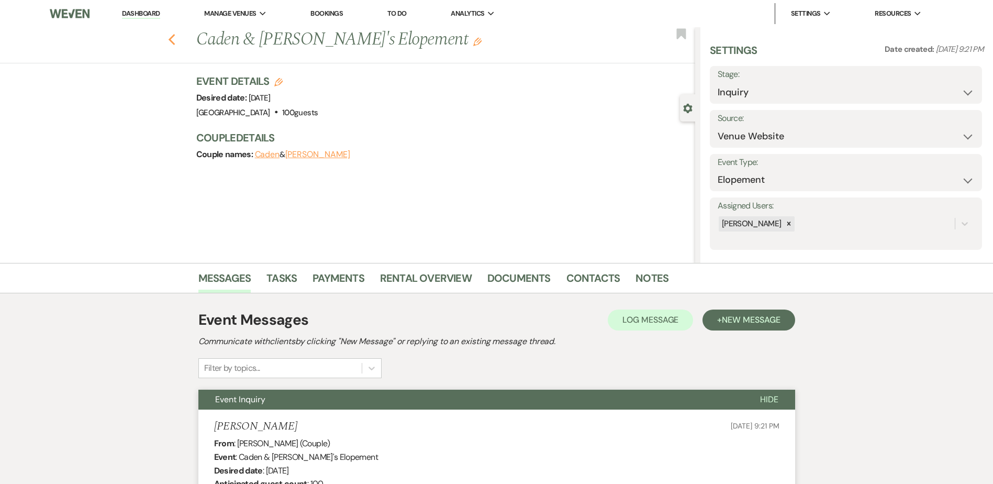
click at [174, 38] on use "button" at bounding box center [171, 40] width 7 height 12
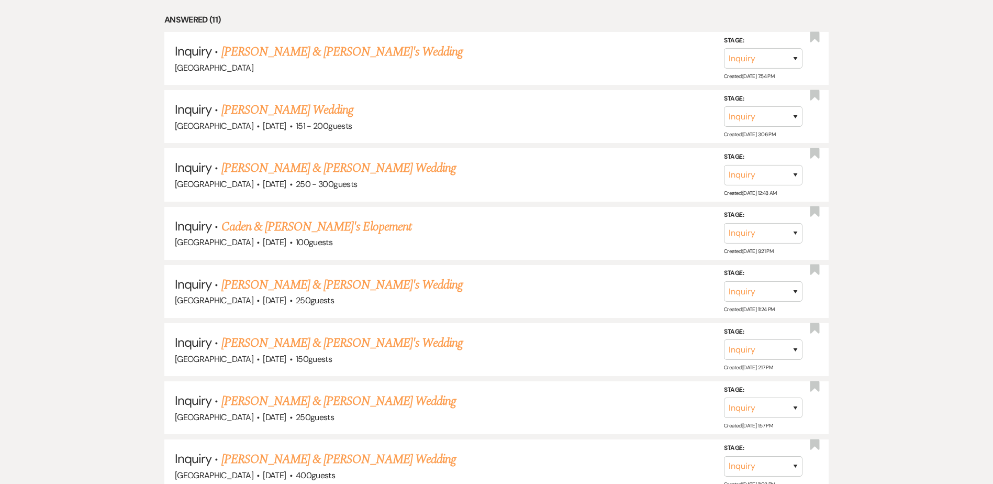
scroll to position [521, 0]
click at [267, 170] on link "[PERSON_NAME] & [PERSON_NAME] Wedding" at bounding box center [338, 168] width 235 height 19
select select "5"
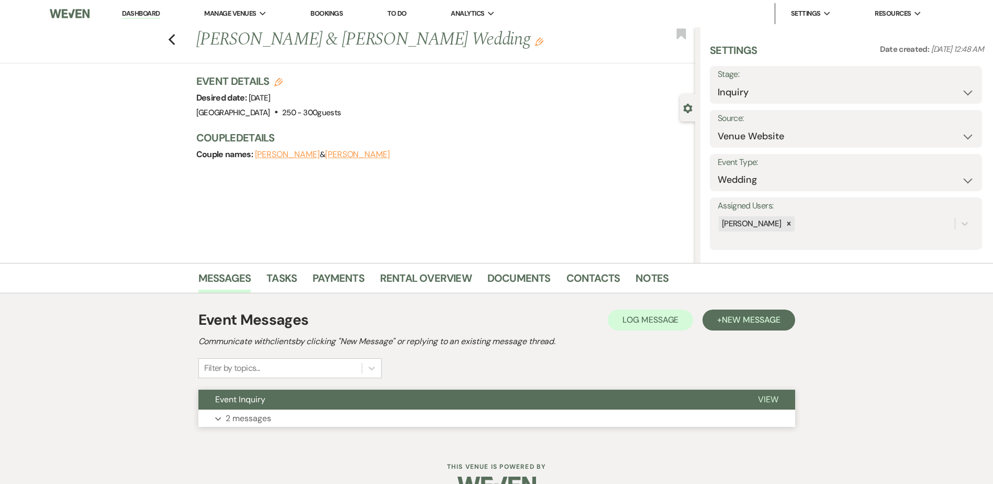
click at [323, 404] on button "Event Inquiry" at bounding box center [469, 400] width 543 height 20
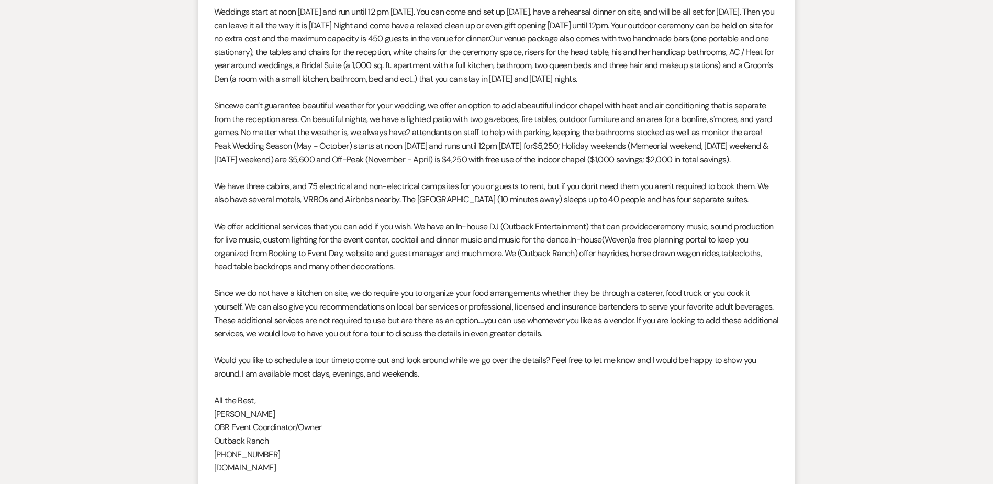
scroll to position [862, 0]
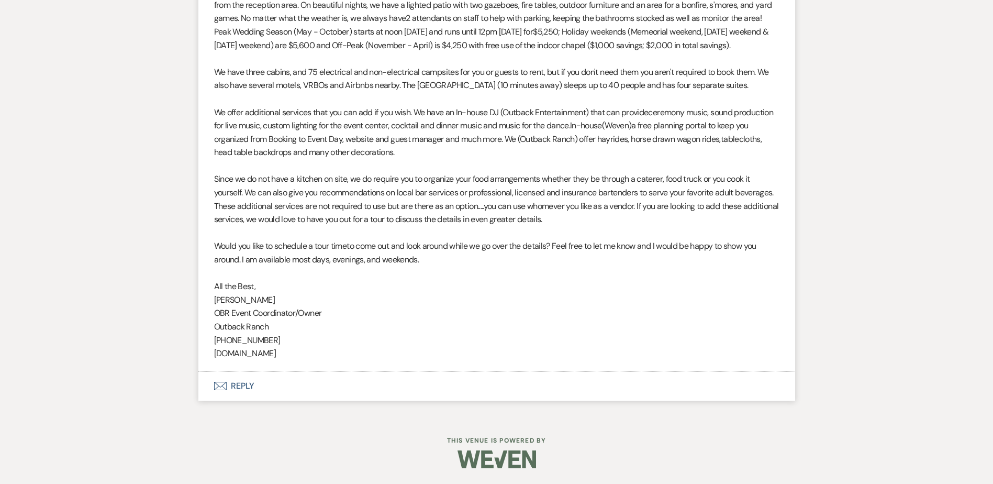
click at [243, 386] on button "Envelope Reply" at bounding box center [496, 385] width 597 height 29
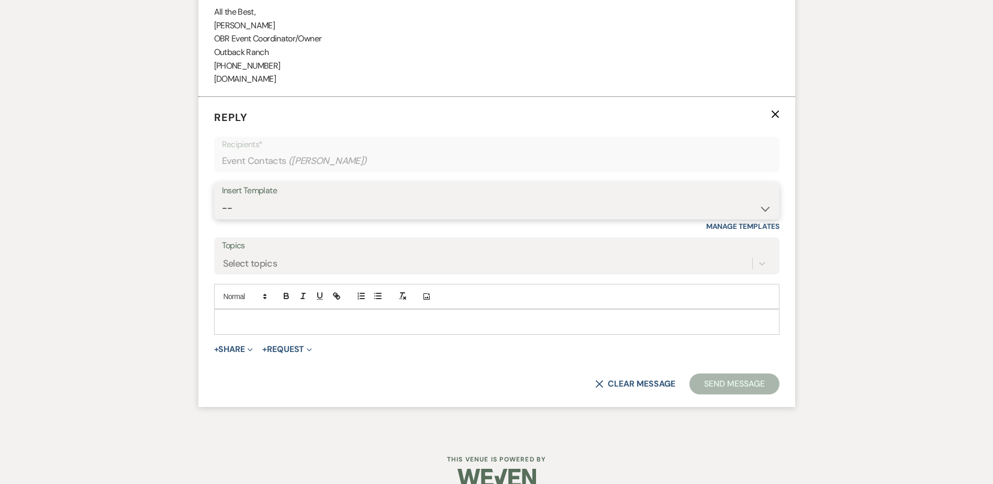
scroll to position [1124, 0]
click at [259, 218] on select "-- Weven Planning Portal Introduction (Booked Events) Initial Inquiry Response …" at bounding box center [497, 207] width 550 height 20
click at [250, 213] on select "-- Weven Planning Portal Introduction (Booked Events) Initial Inquiry Response …" at bounding box center [497, 207] width 550 height 20
select select "1270"
click at [222, 210] on select "-- Weven Planning Portal Introduction (Booked Events) Initial Inquiry Response …" at bounding box center [497, 207] width 550 height 20
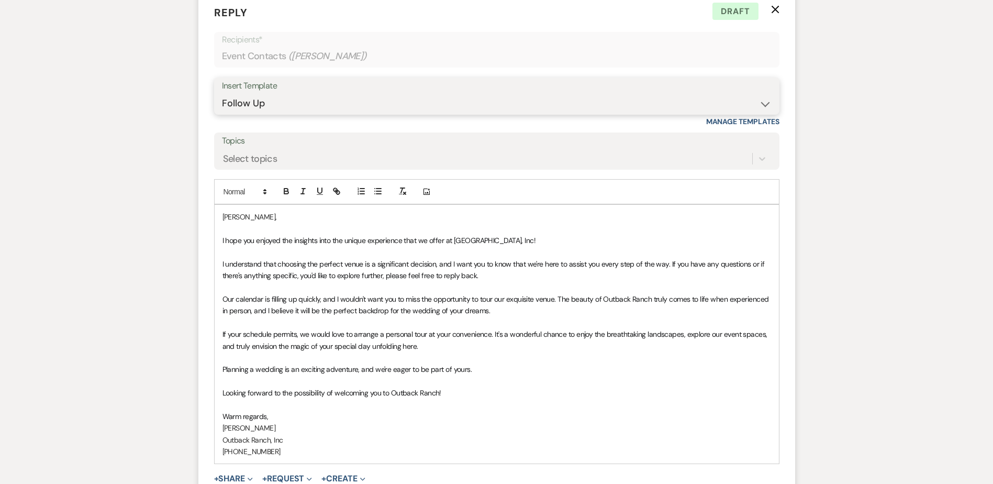
scroll to position [1228, 0]
click at [221, 257] on div "[PERSON_NAME], I hope you enjoyed the insights into the unique experience that …" at bounding box center [497, 333] width 564 height 259
click at [243, 222] on p "[PERSON_NAME]," at bounding box center [497, 216] width 549 height 12
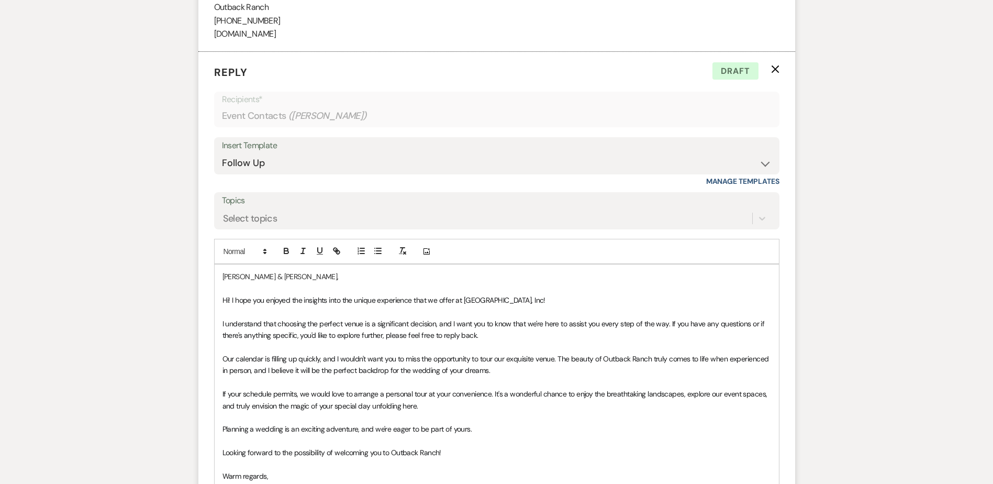
scroll to position [1390, 0]
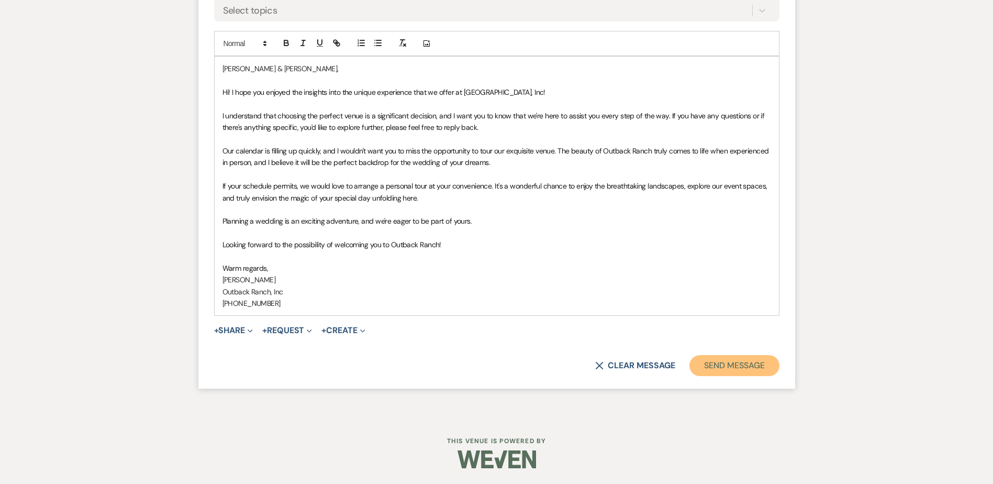
click at [723, 373] on button "Send Message" at bounding box center [735, 365] width 90 height 21
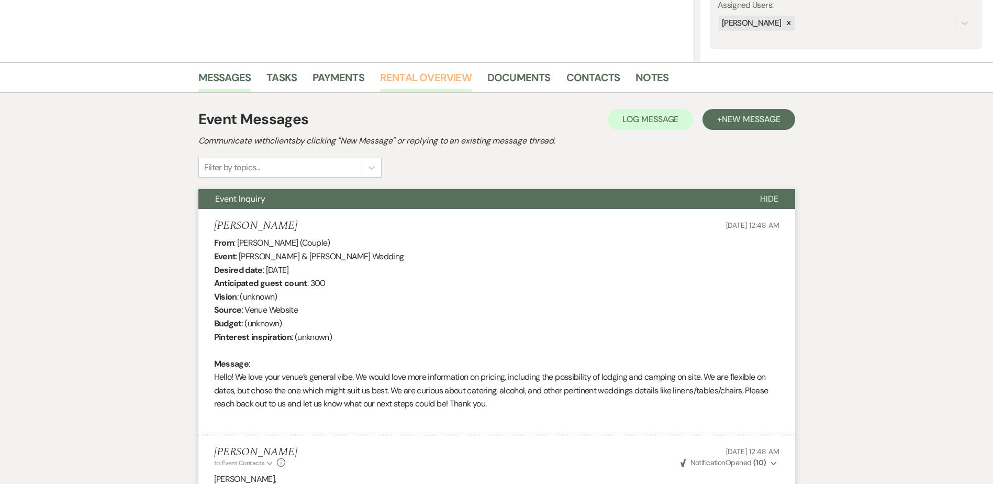
scroll to position [0, 0]
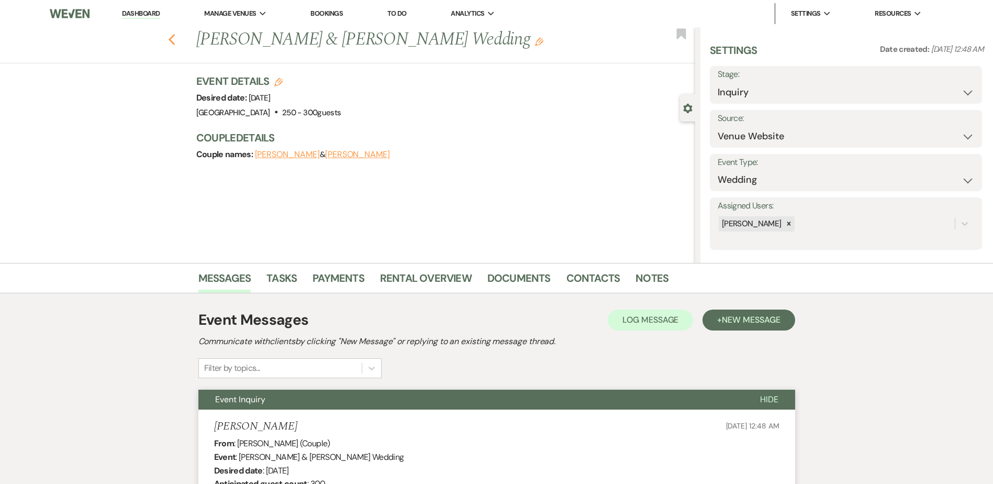
click at [172, 39] on icon "Previous" at bounding box center [172, 40] width 8 height 13
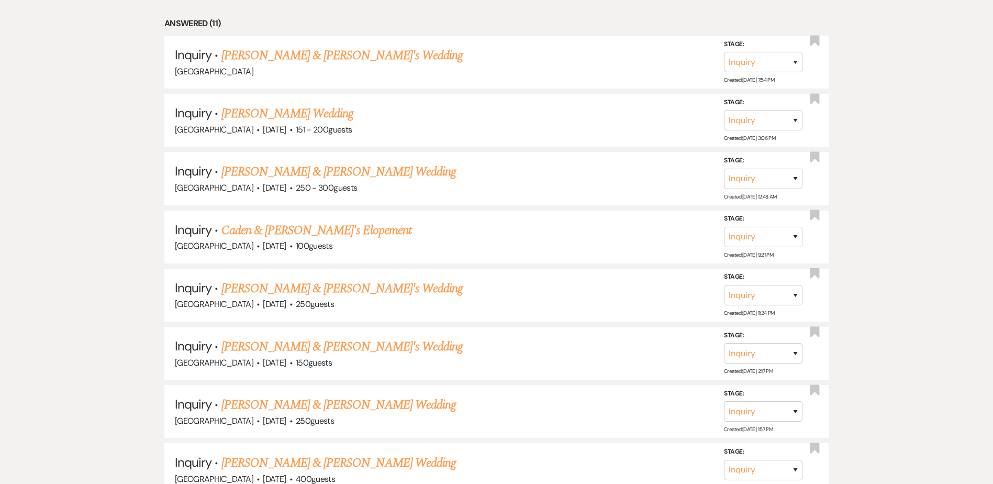
scroll to position [518, 0]
click at [270, 110] on link "[PERSON_NAME] Wedding" at bounding box center [287, 114] width 132 height 19
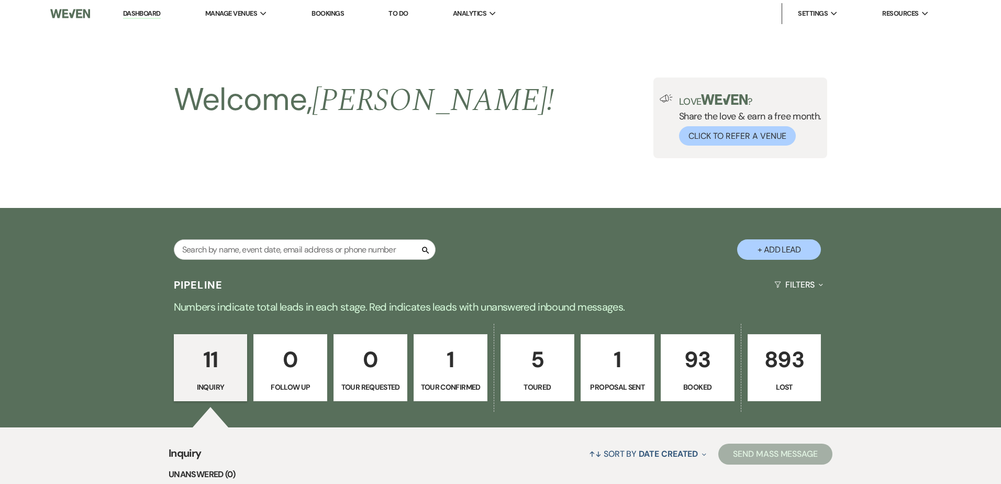
select select "2"
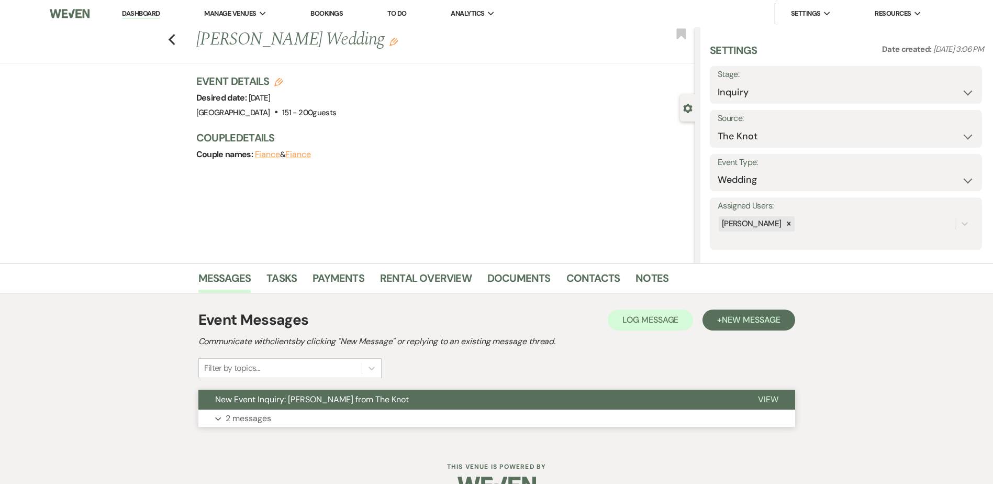
click at [320, 398] on span "New Event Inquiry: [PERSON_NAME] from The Knot" at bounding box center [312, 399] width 194 height 11
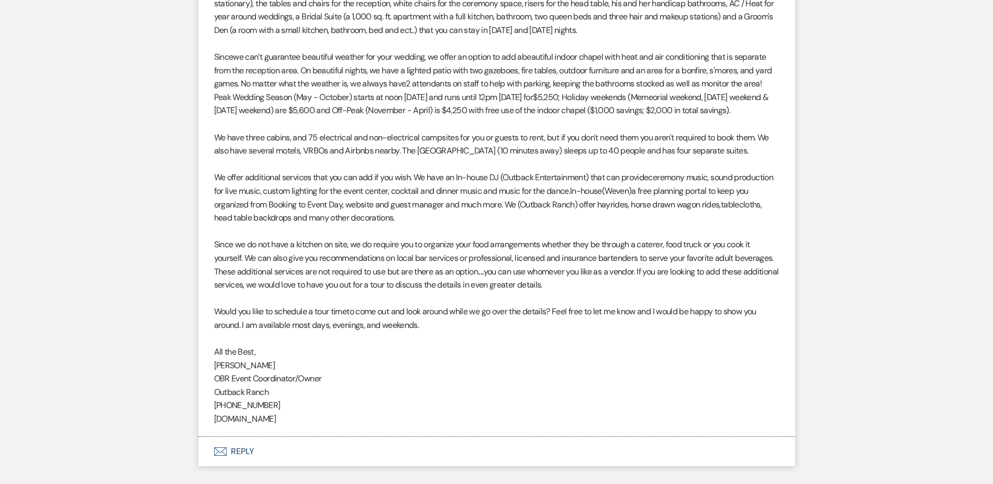
scroll to position [1130, 0]
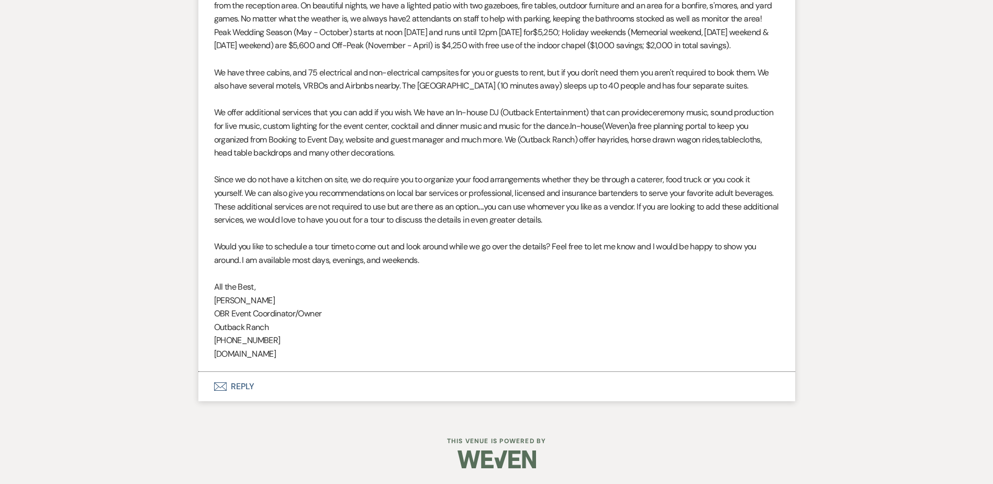
click at [262, 391] on button "Envelope Reply" at bounding box center [496, 386] width 597 height 29
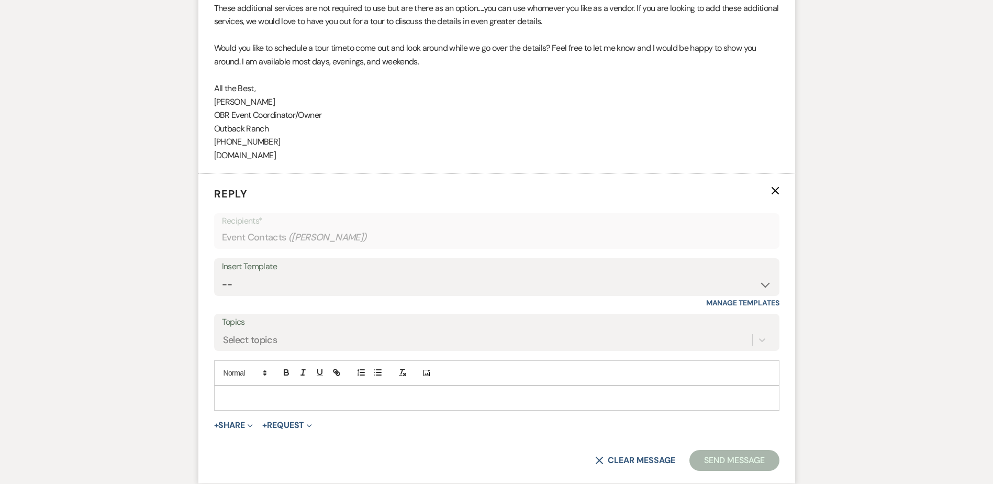
scroll to position [1423, 0]
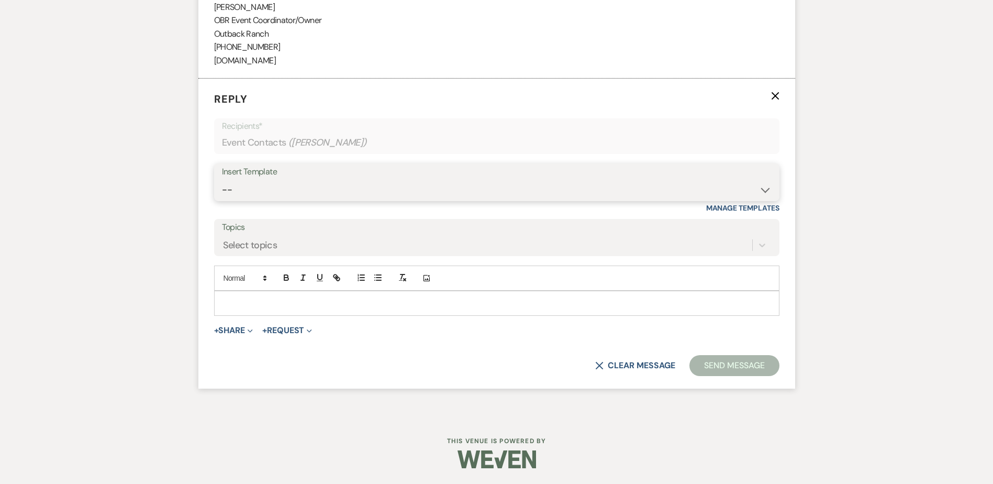
click at [245, 199] on select "-- Weven Planning Portal Introduction (Booked Events) Initial Inquiry Response …" at bounding box center [497, 190] width 550 height 20
click at [246, 180] on select "-- Weven Planning Portal Introduction (Booked Events) Initial Inquiry Response …" at bounding box center [497, 190] width 550 height 20
select select "1270"
click at [222, 180] on select "-- Weven Planning Portal Introduction (Booked Events) Initial Inquiry Response …" at bounding box center [497, 190] width 550 height 20
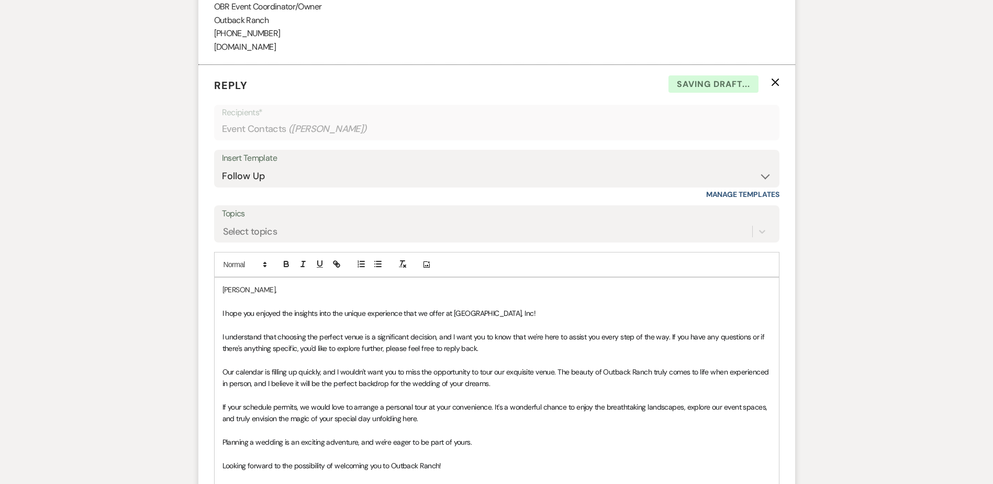
click at [219, 326] on div "[PERSON_NAME], I hope you enjoyed the insights into the unique experience that …" at bounding box center [497, 406] width 564 height 259
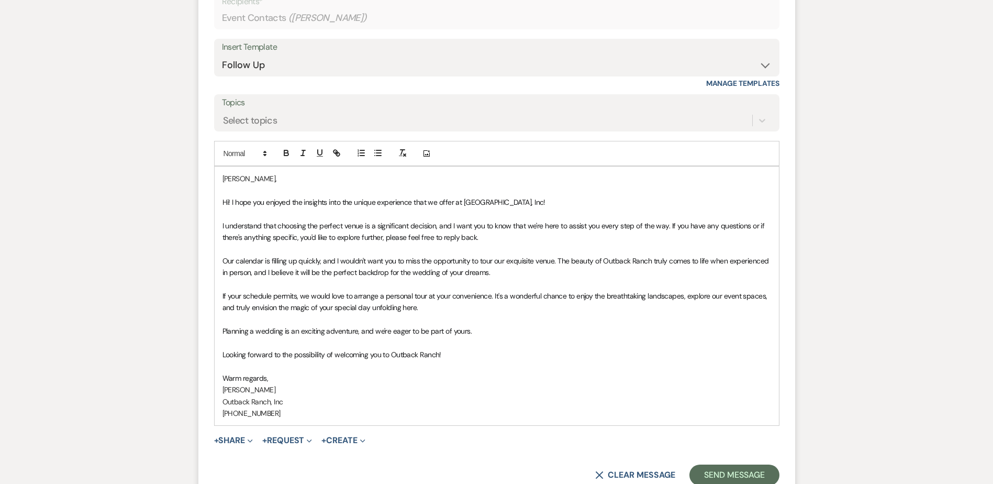
scroll to position [1658, 0]
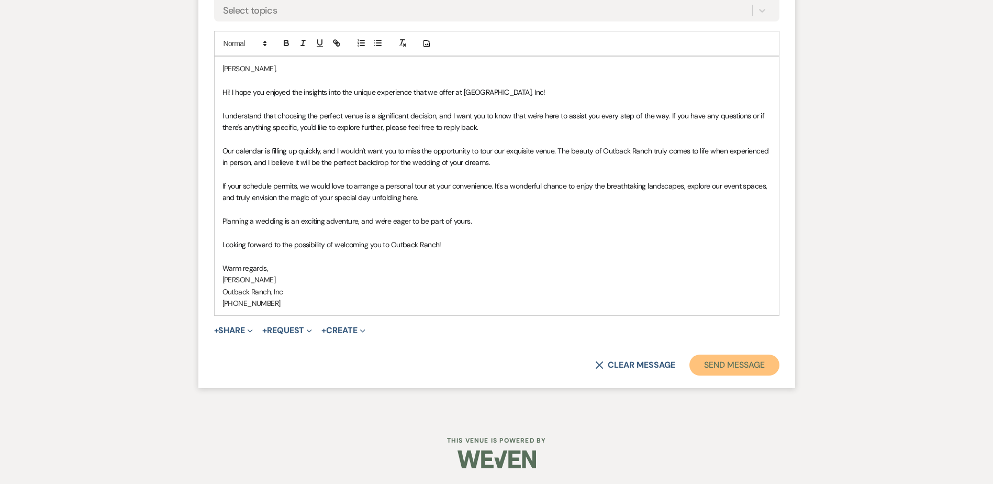
click at [754, 359] on button "Send Message" at bounding box center [735, 364] width 90 height 21
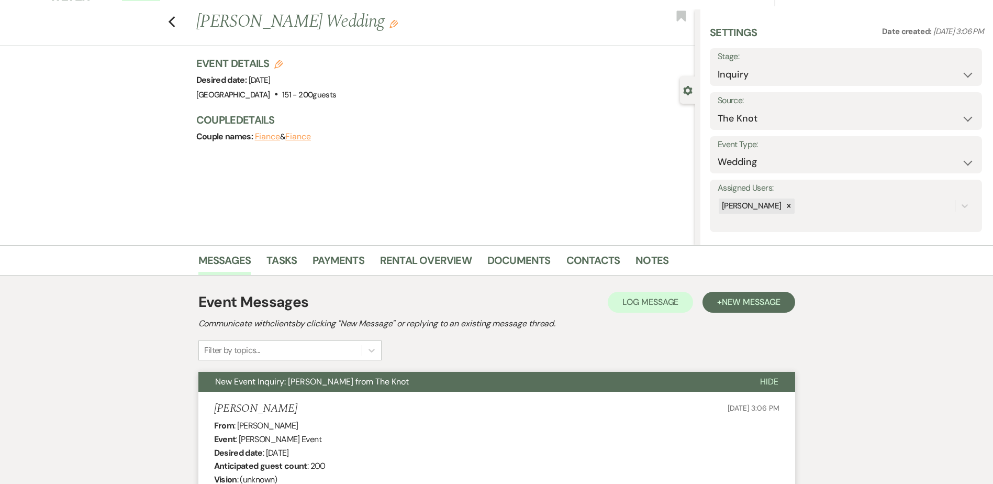
scroll to position [0, 0]
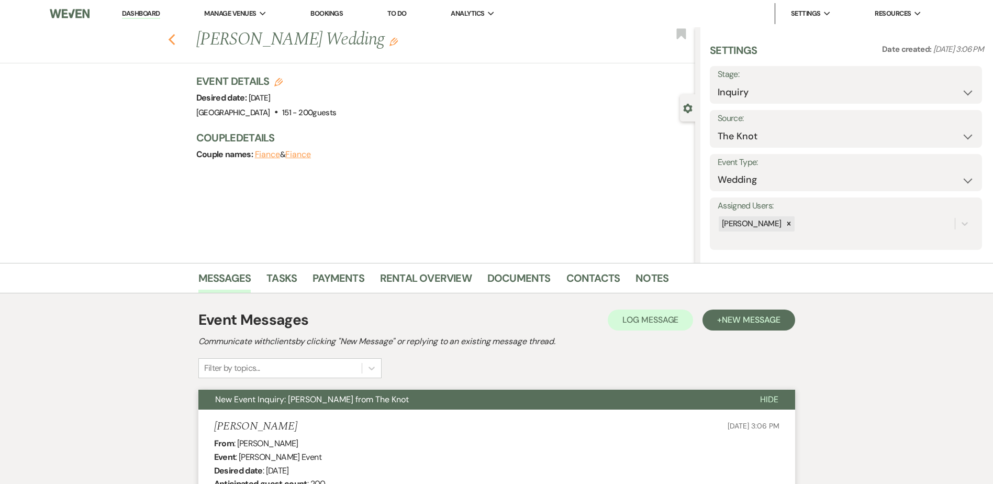
click at [175, 42] on use "button" at bounding box center [171, 40] width 7 height 12
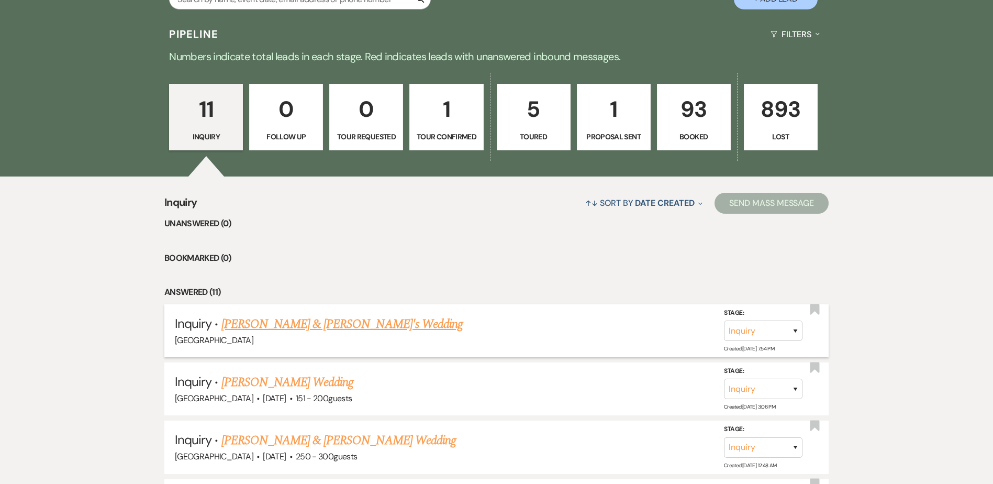
scroll to position [252, 0]
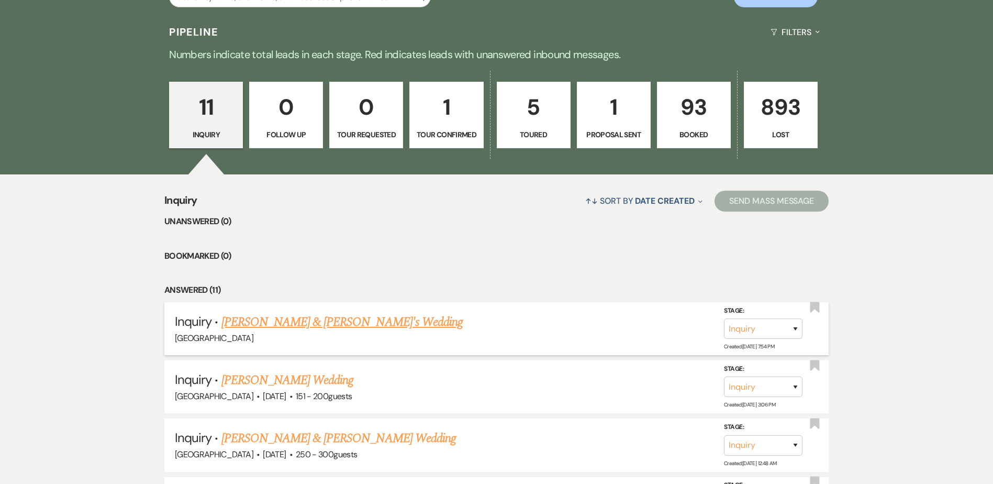
click at [349, 316] on link "[PERSON_NAME] & [PERSON_NAME]'s Wedding" at bounding box center [342, 322] width 242 height 19
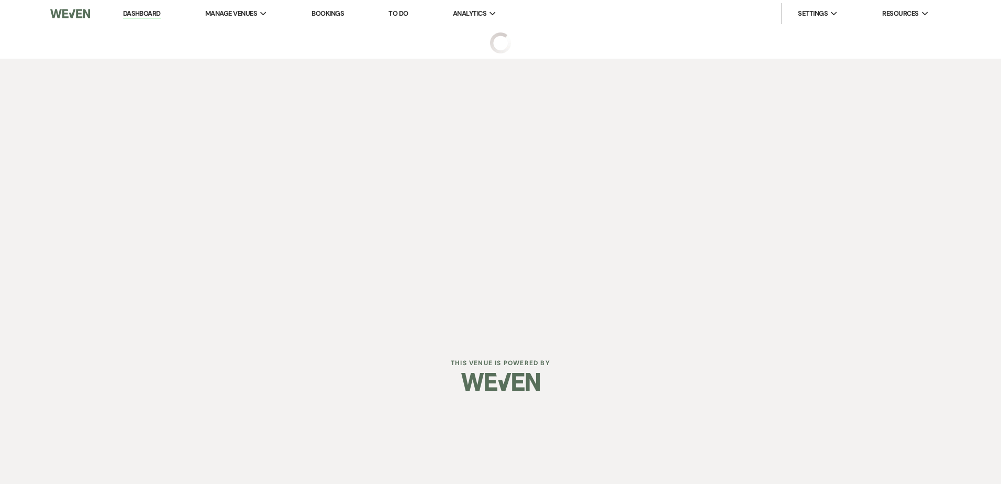
select select "5"
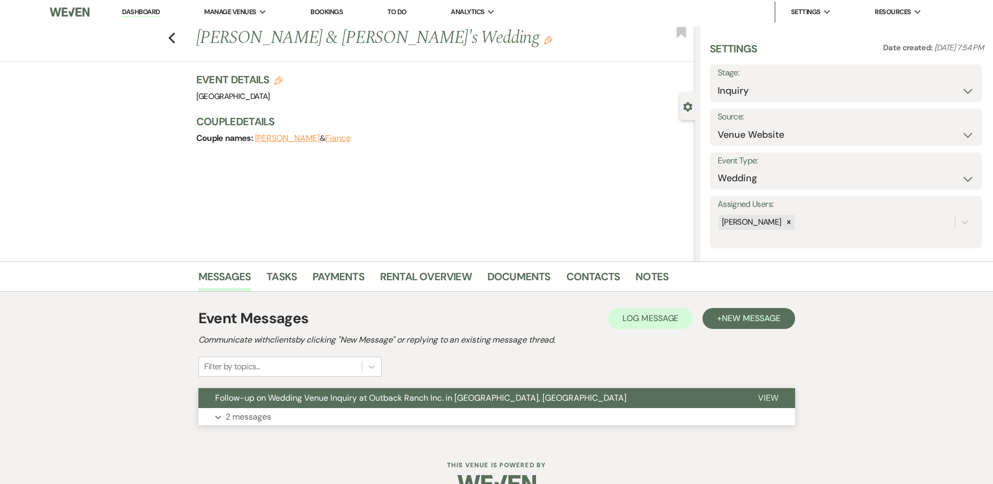
click at [347, 404] on button "Follow-up on Wedding Venue Inquiry at Outback Ranch Inc. in [GEOGRAPHIC_DATA], …" at bounding box center [469, 398] width 543 height 20
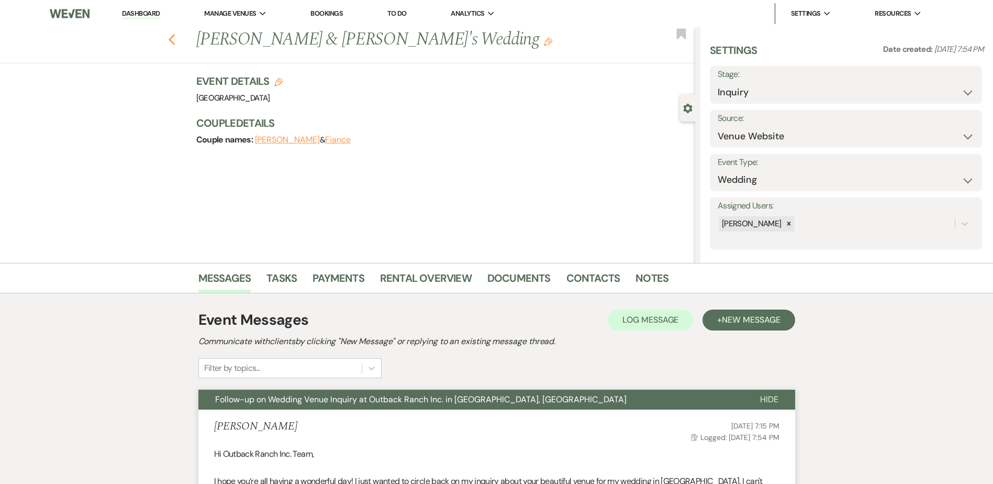
click at [176, 37] on icon "Previous" at bounding box center [172, 40] width 8 height 13
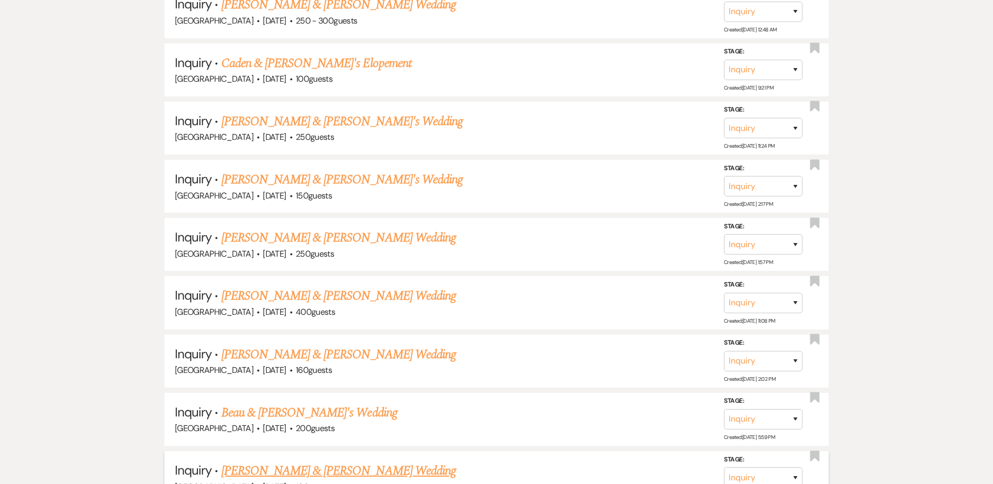
scroll to position [791, 0]
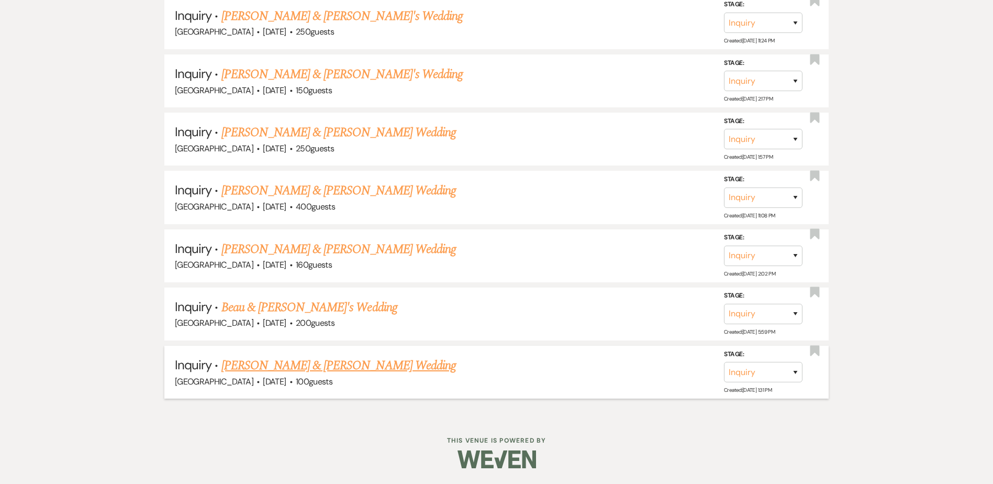
click at [355, 366] on link "[PERSON_NAME] & [PERSON_NAME] Wedding" at bounding box center [338, 365] width 235 height 19
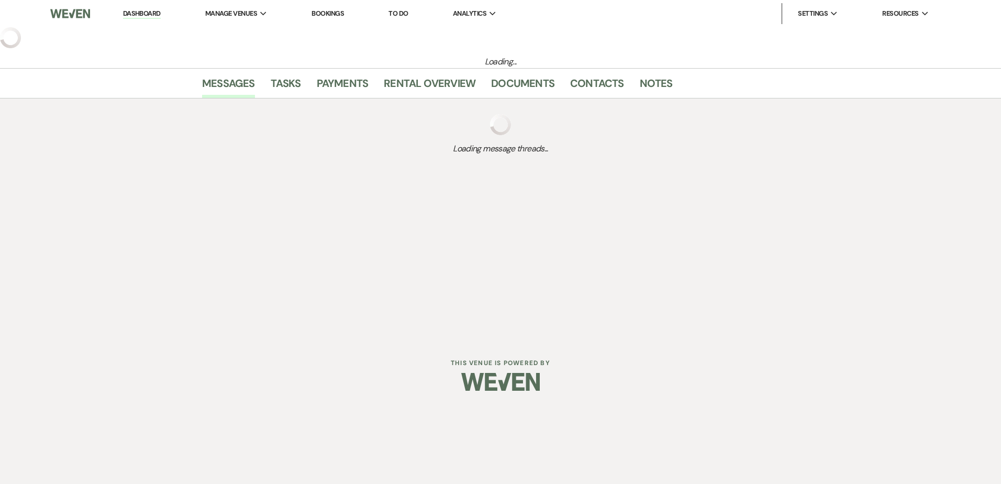
select select "5"
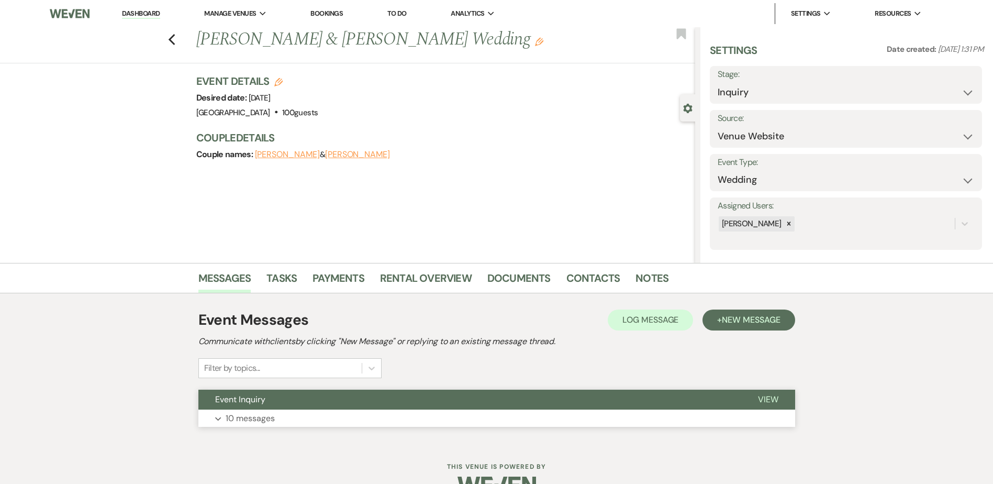
click at [348, 407] on button "Event Inquiry" at bounding box center [469, 400] width 543 height 20
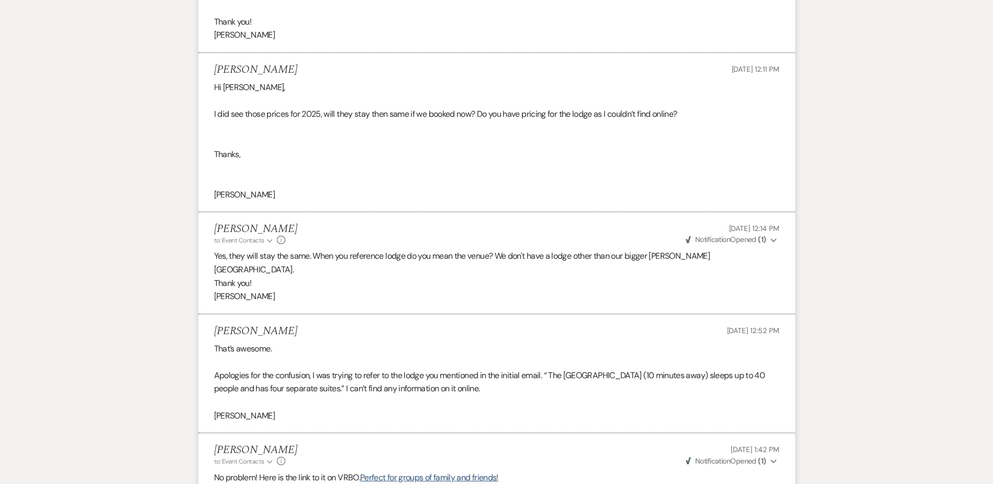
scroll to position [2144, 0]
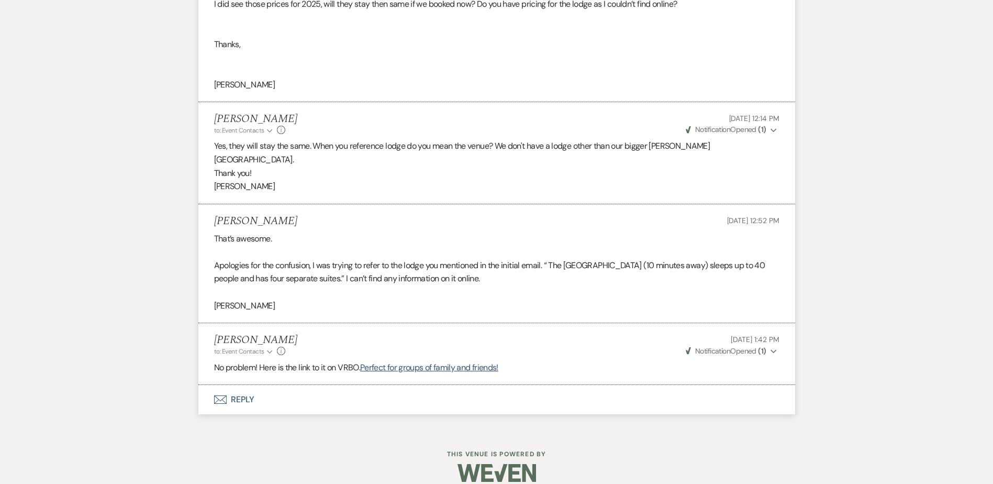
click at [250, 385] on button "Envelope Reply" at bounding box center [496, 399] width 597 height 29
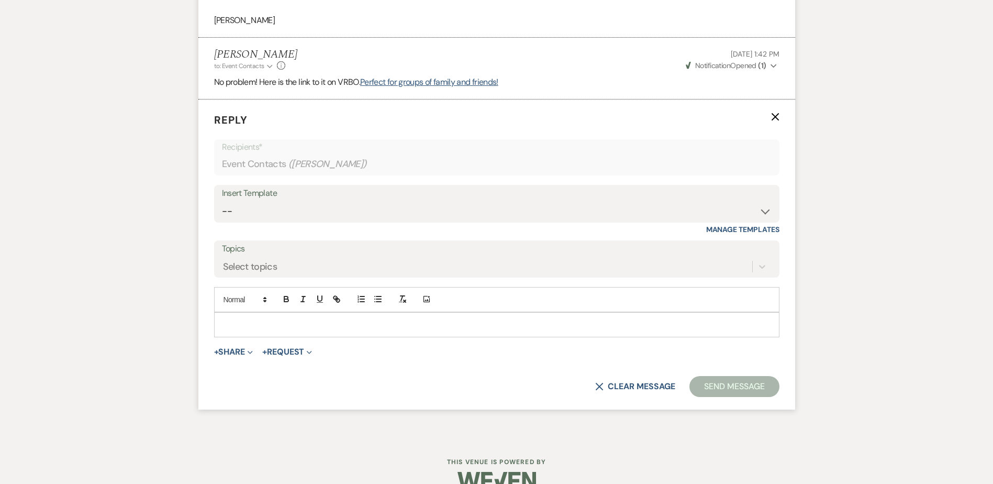
scroll to position [2437, 0]
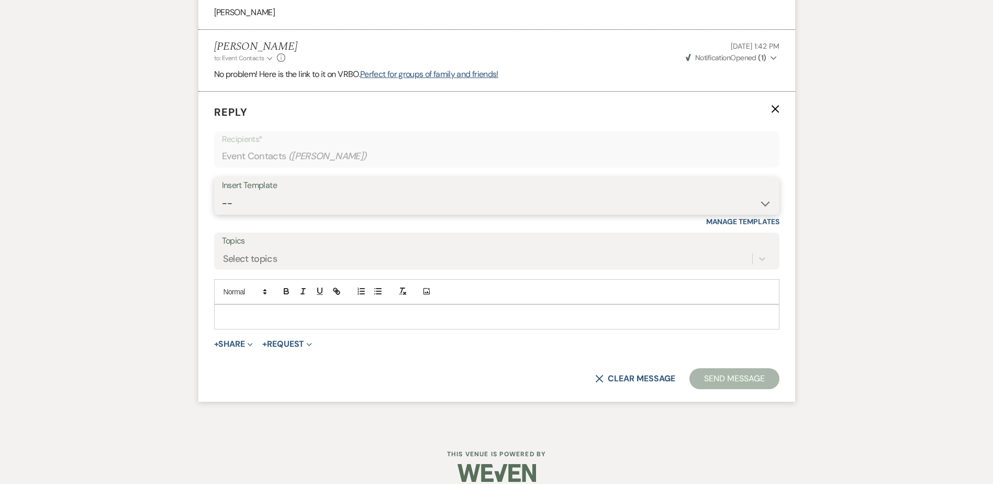
click at [263, 193] on select "-- Weven Planning Portal Introduction (Booked Events) Initial Inquiry Response …" at bounding box center [497, 203] width 550 height 20
click at [233, 311] on p at bounding box center [497, 317] width 549 height 12
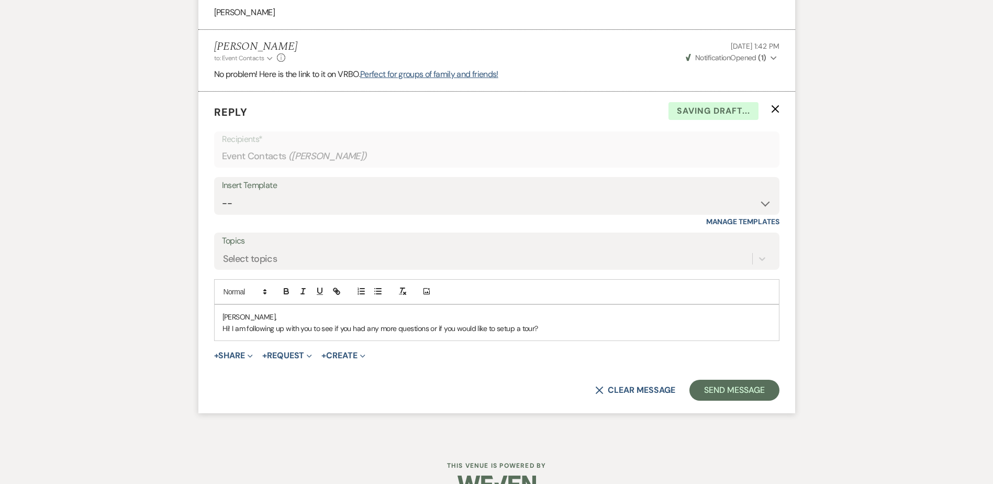
click at [560, 323] on p "Hi! I am following up with you to see if you had any more questions or if you w…" at bounding box center [497, 329] width 549 height 12
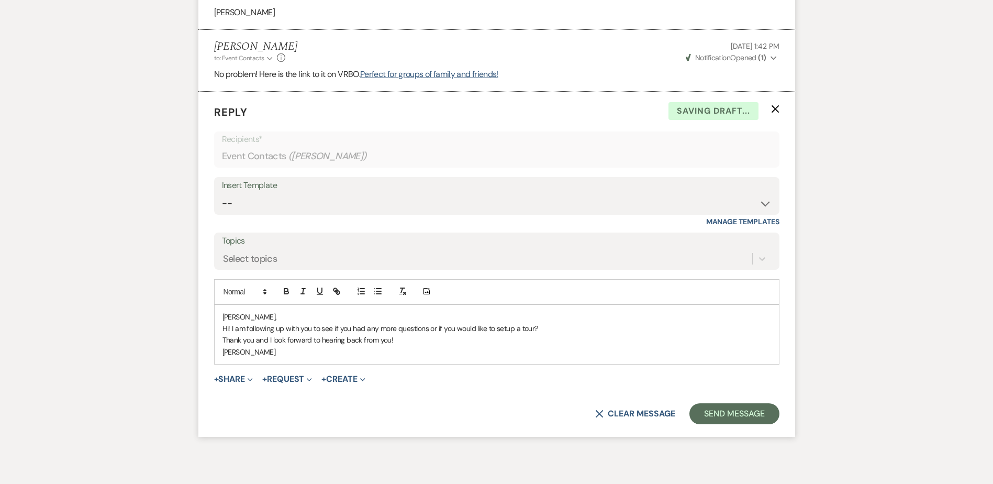
click at [353, 346] on p "[PERSON_NAME]" at bounding box center [497, 352] width 549 height 12
click at [731, 403] on button "Send Message" at bounding box center [735, 413] width 90 height 21
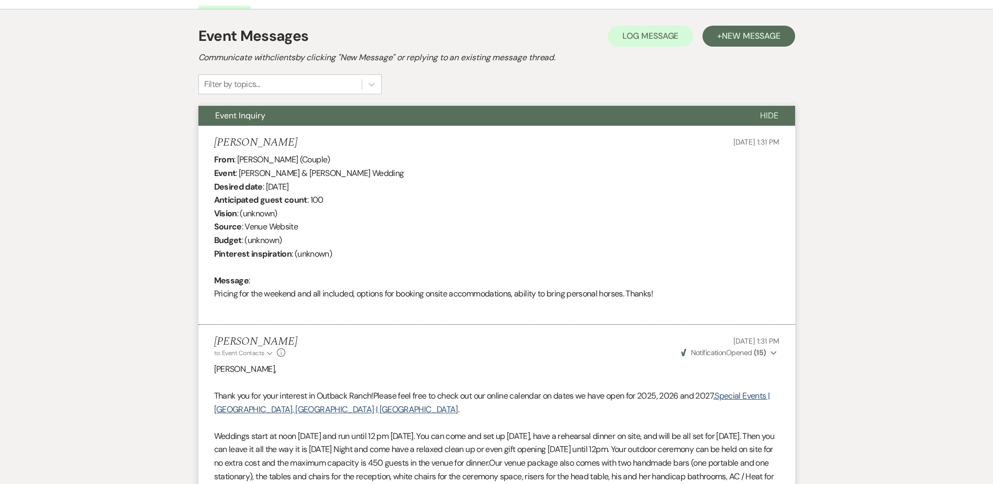
scroll to position [0, 0]
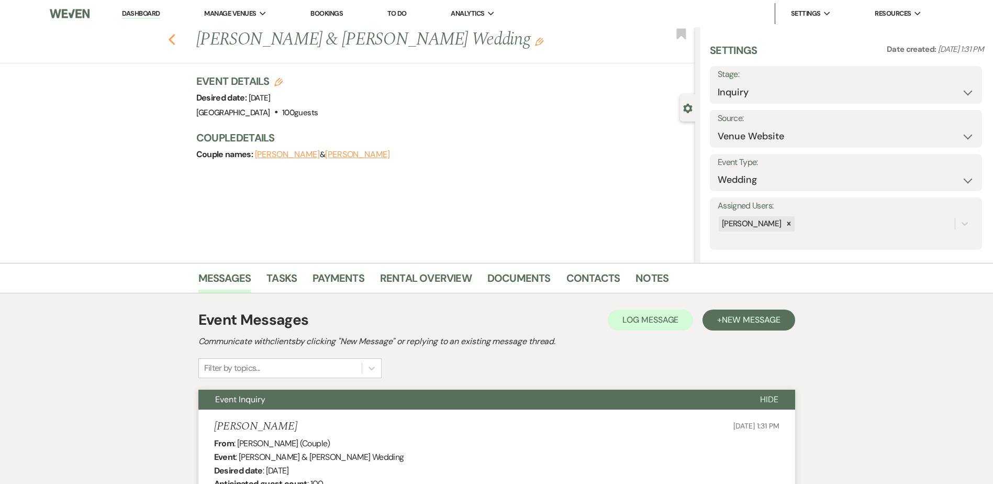
click at [175, 36] on use "button" at bounding box center [171, 40] width 7 height 12
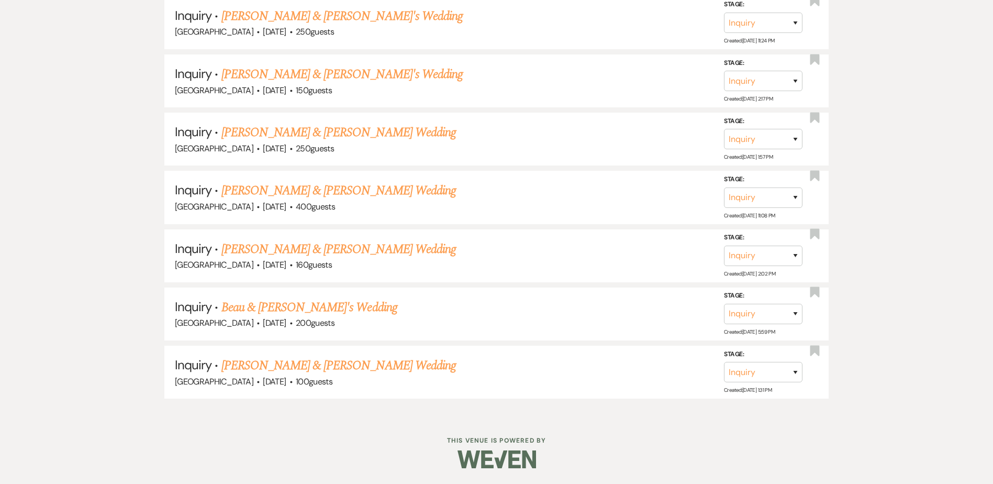
scroll to position [790, 0]
click at [280, 307] on link "Beau & [PERSON_NAME]'s Wedding" at bounding box center [309, 307] width 176 height 19
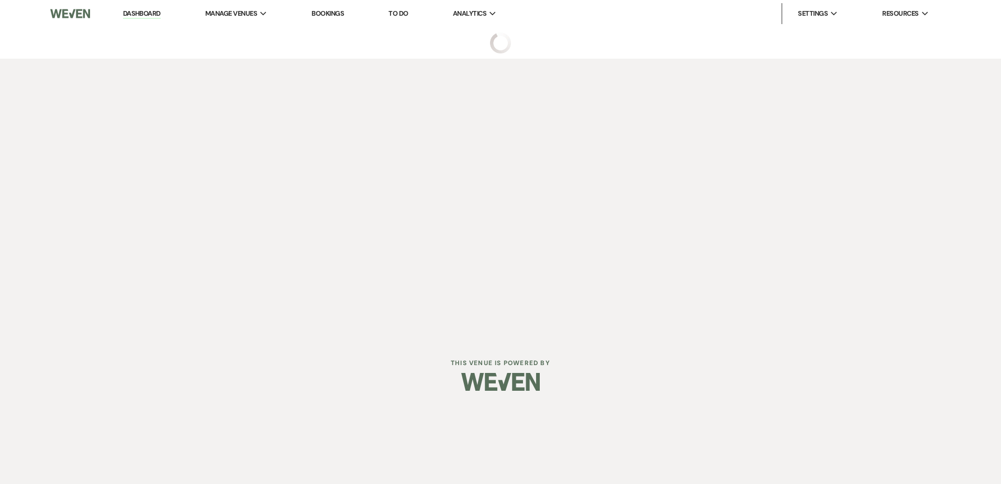
select select "5"
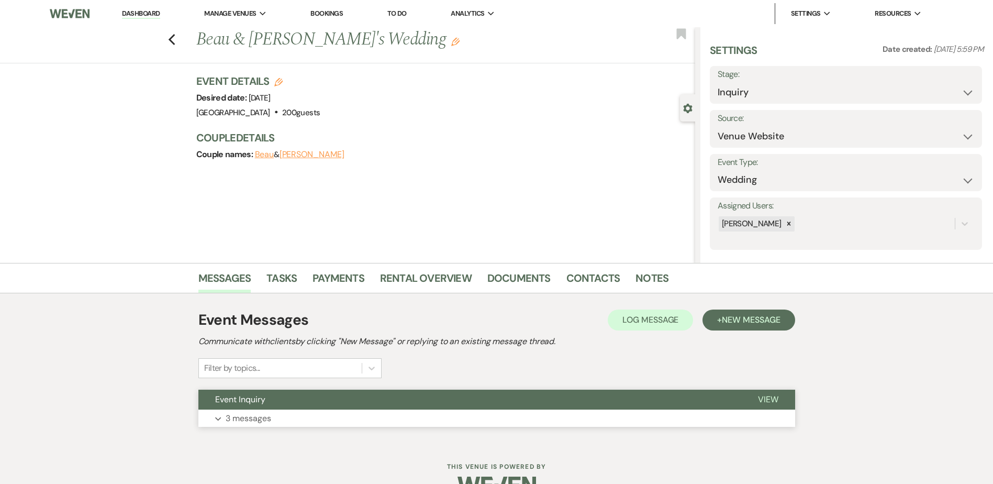
click at [268, 398] on button "Event Inquiry" at bounding box center [469, 400] width 543 height 20
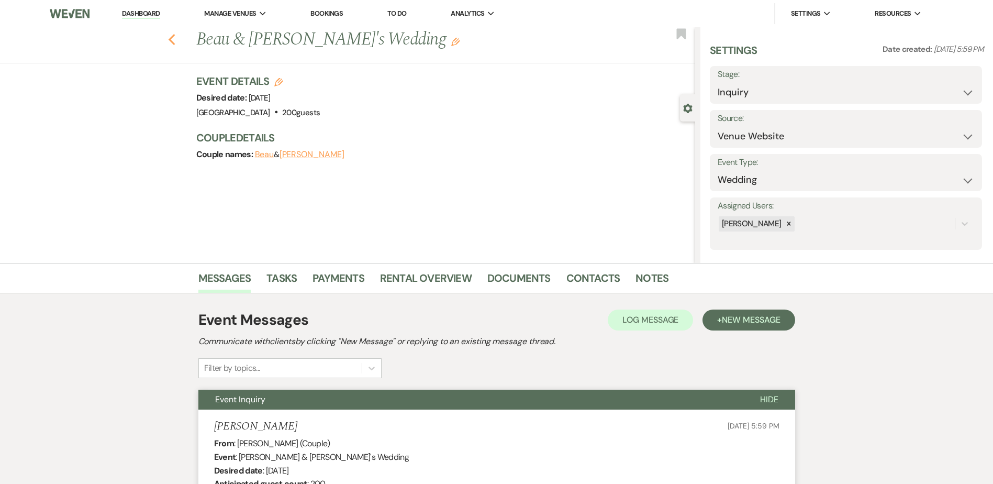
click at [176, 39] on icon "Previous" at bounding box center [172, 40] width 8 height 13
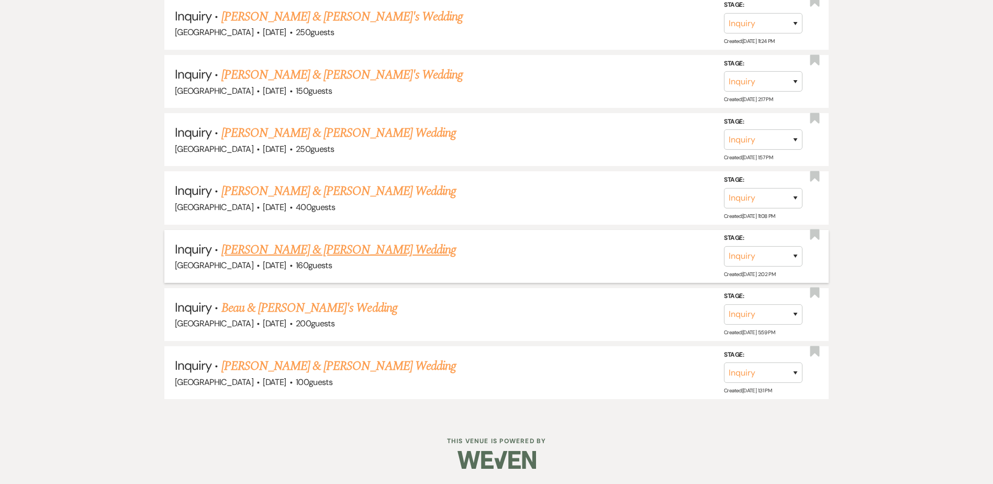
click at [260, 246] on link "[PERSON_NAME] & [PERSON_NAME] Wedding" at bounding box center [338, 249] width 235 height 19
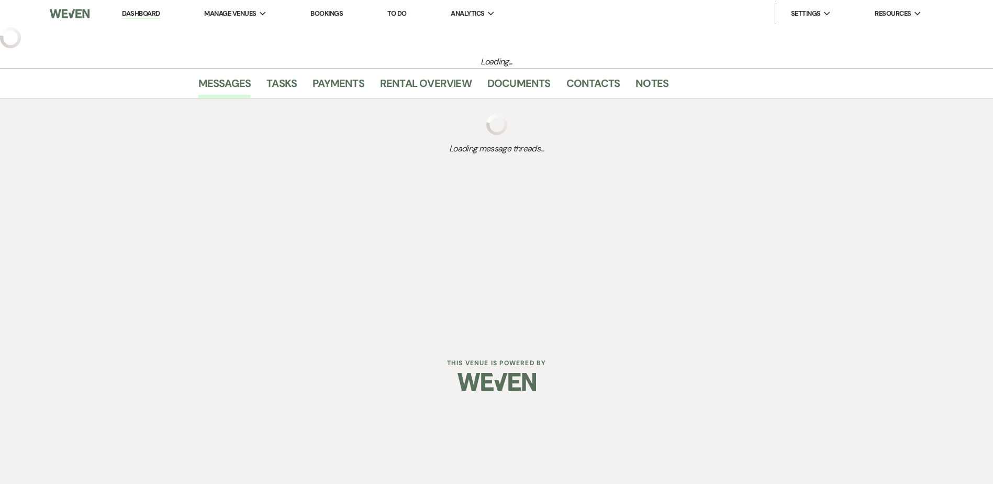
select select "8"
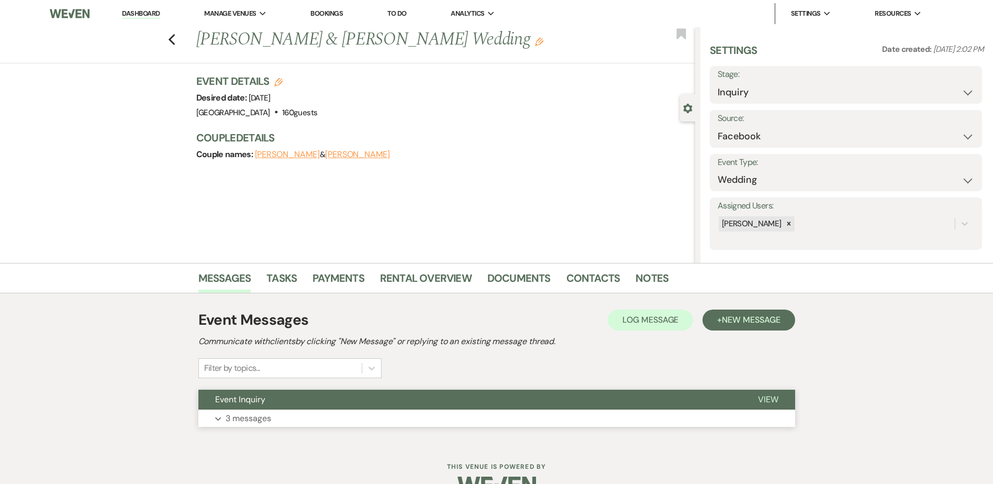
click at [253, 398] on span "Event Inquiry" at bounding box center [240, 399] width 50 height 11
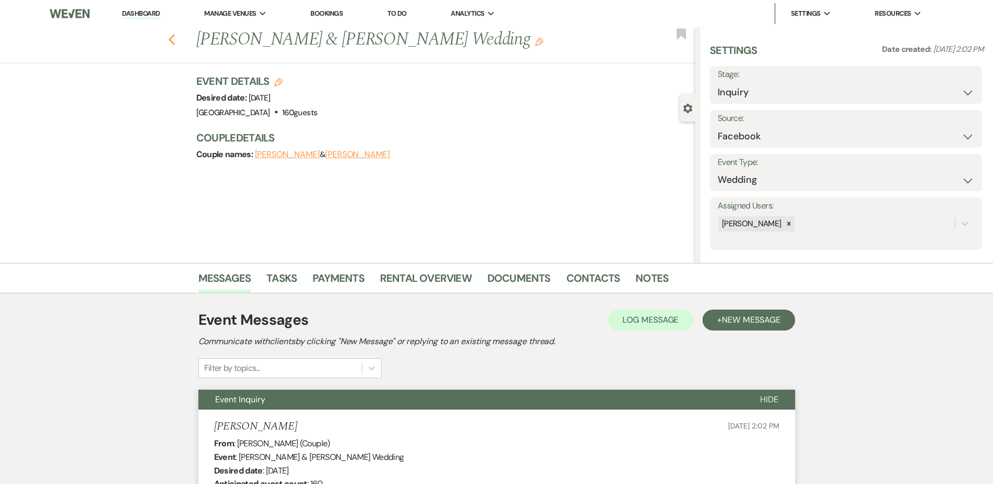
click at [172, 36] on icon "Previous" at bounding box center [172, 40] width 8 height 13
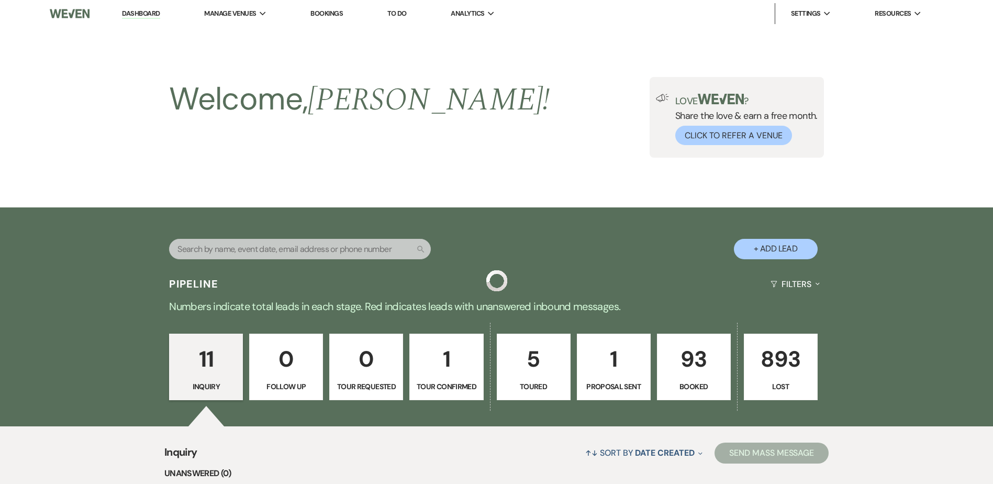
scroll to position [790, 0]
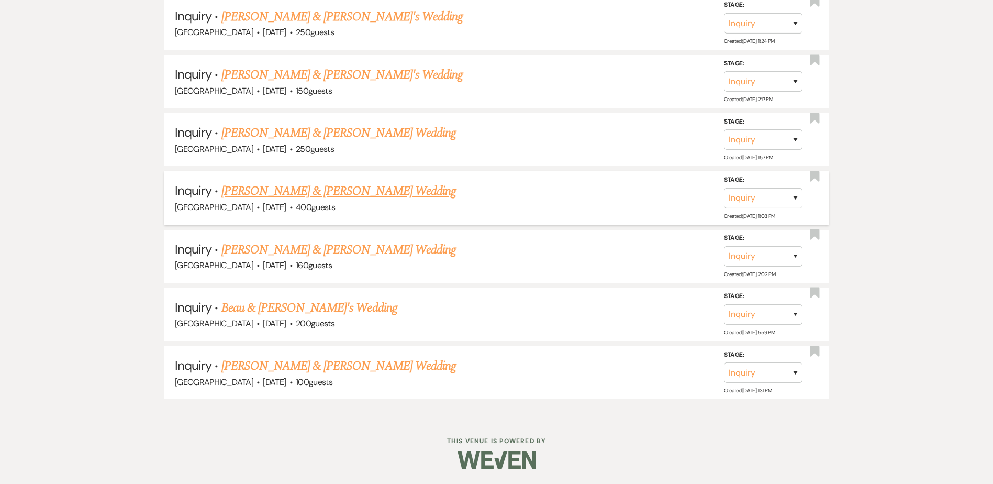
click at [372, 184] on link "[PERSON_NAME] & [PERSON_NAME] Wedding" at bounding box center [338, 191] width 235 height 19
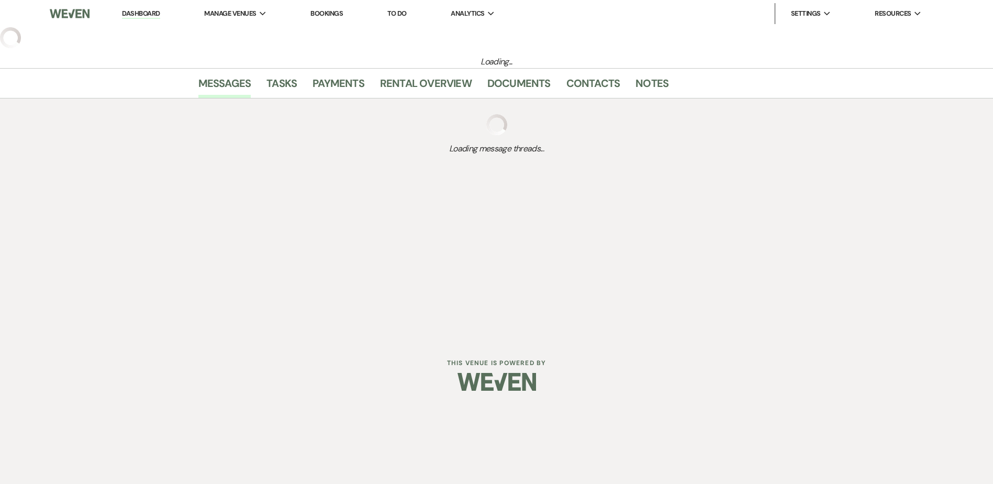
select select "5"
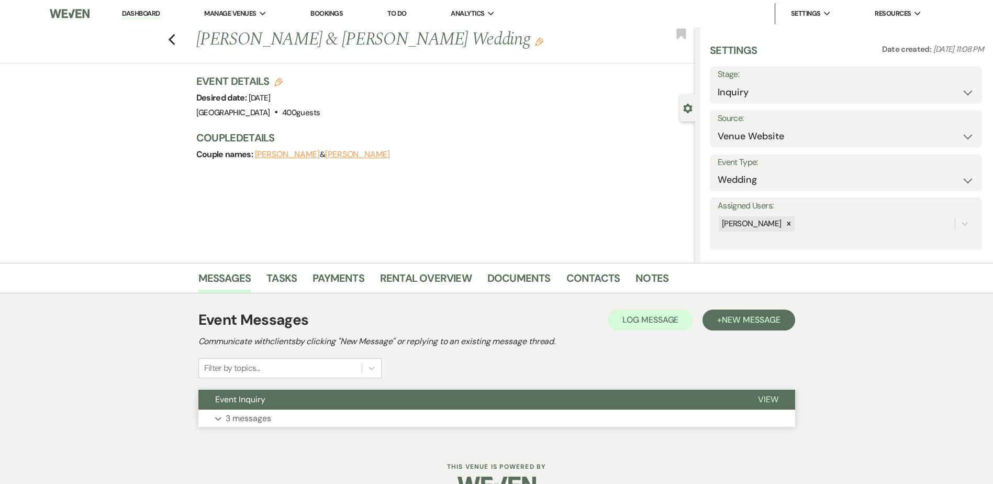
click at [373, 403] on button "Event Inquiry" at bounding box center [469, 400] width 543 height 20
